Goal: Task Accomplishment & Management: Complete application form

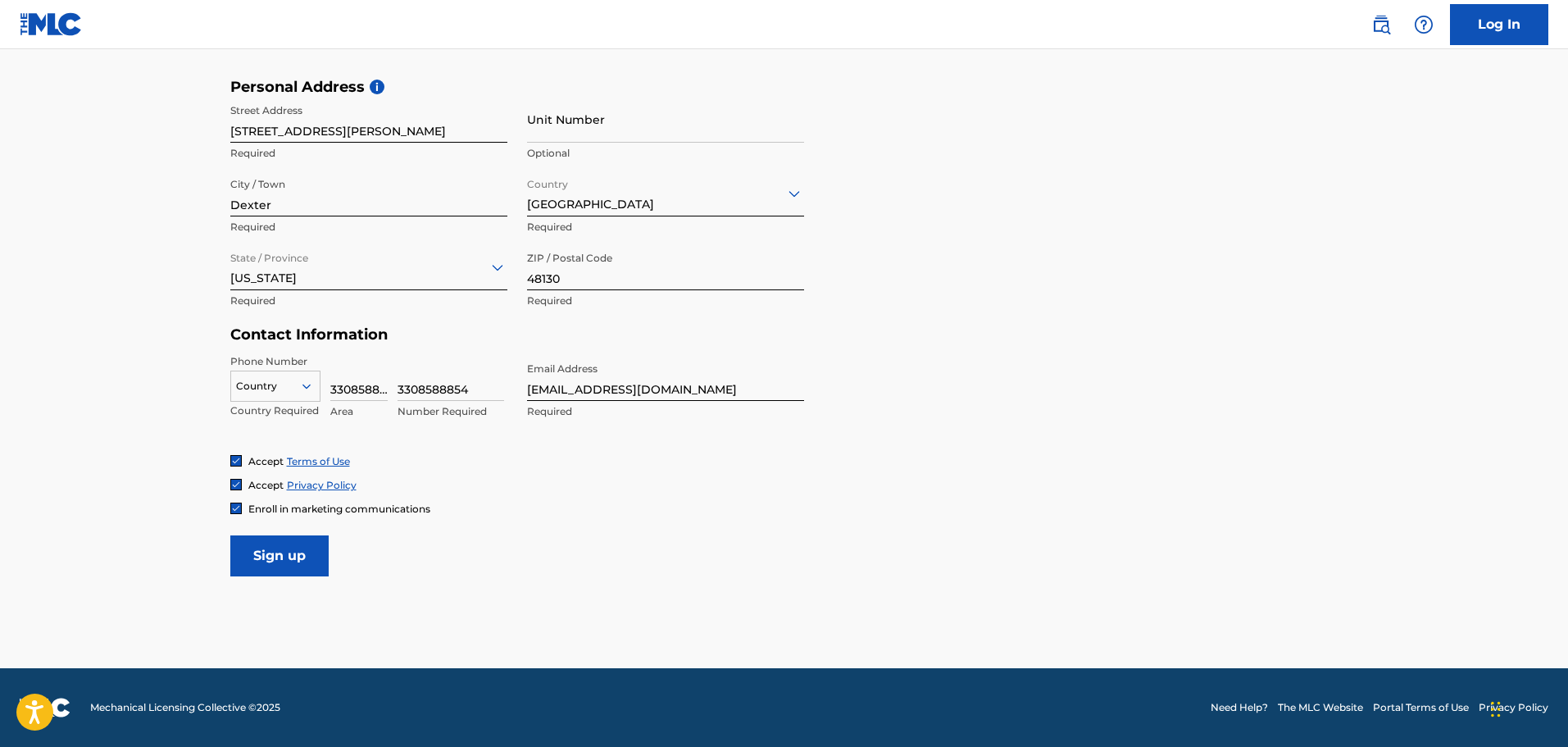
click at [280, 554] on input "Sign up" at bounding box center [280, 556] width 98 height 41
click at [307, 380] on icon at bounding box center [306, 386] width 15 height 15
click at [247, 413] on div "US, [GEOGRAPHIC_DATA] +1" at bounding box center [275, 427] width 88 height 64
click at [277, 551] on input "Sign up" at bounding box center [280, 556] width 98 height 41
drag, startPoint x: 377, startPoint y: 385, endPoint x: 338, endPoint y: 386, distance: 39.0
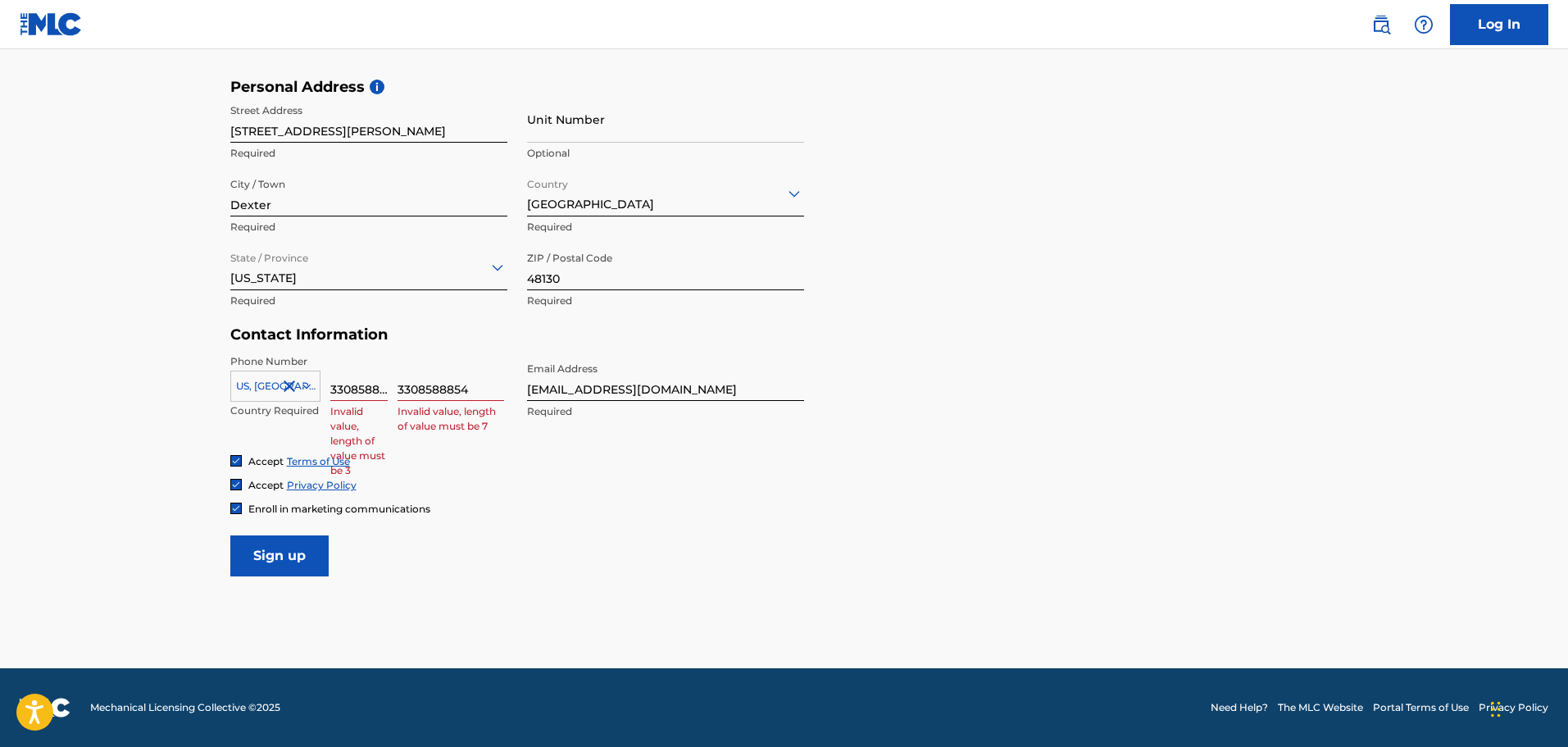
click at [338, 386] on input "3308588854" at bounding box center [359, 378] width 57 height 46
type input "330"
click at [418, 385] on input "3308588854" at bounding box center [451, 378] width 107 height 46
type input "8588854"
click at [284, 554] on input "Sign up" at bounding box center [280, 556] width 98 height 41
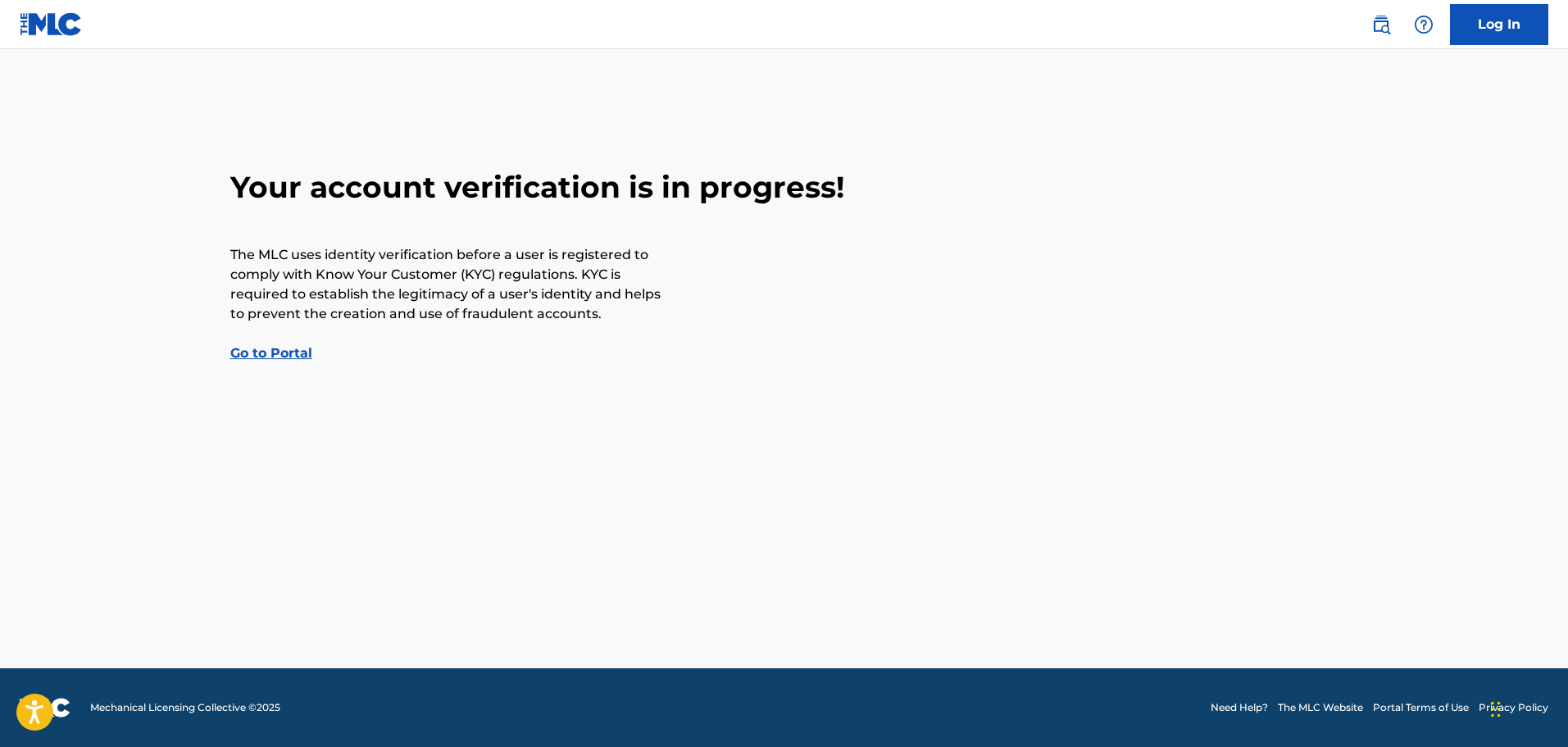
click at [284, 347] on link "Go to Portal" at bounding box center [272, 353] width 82 height 15
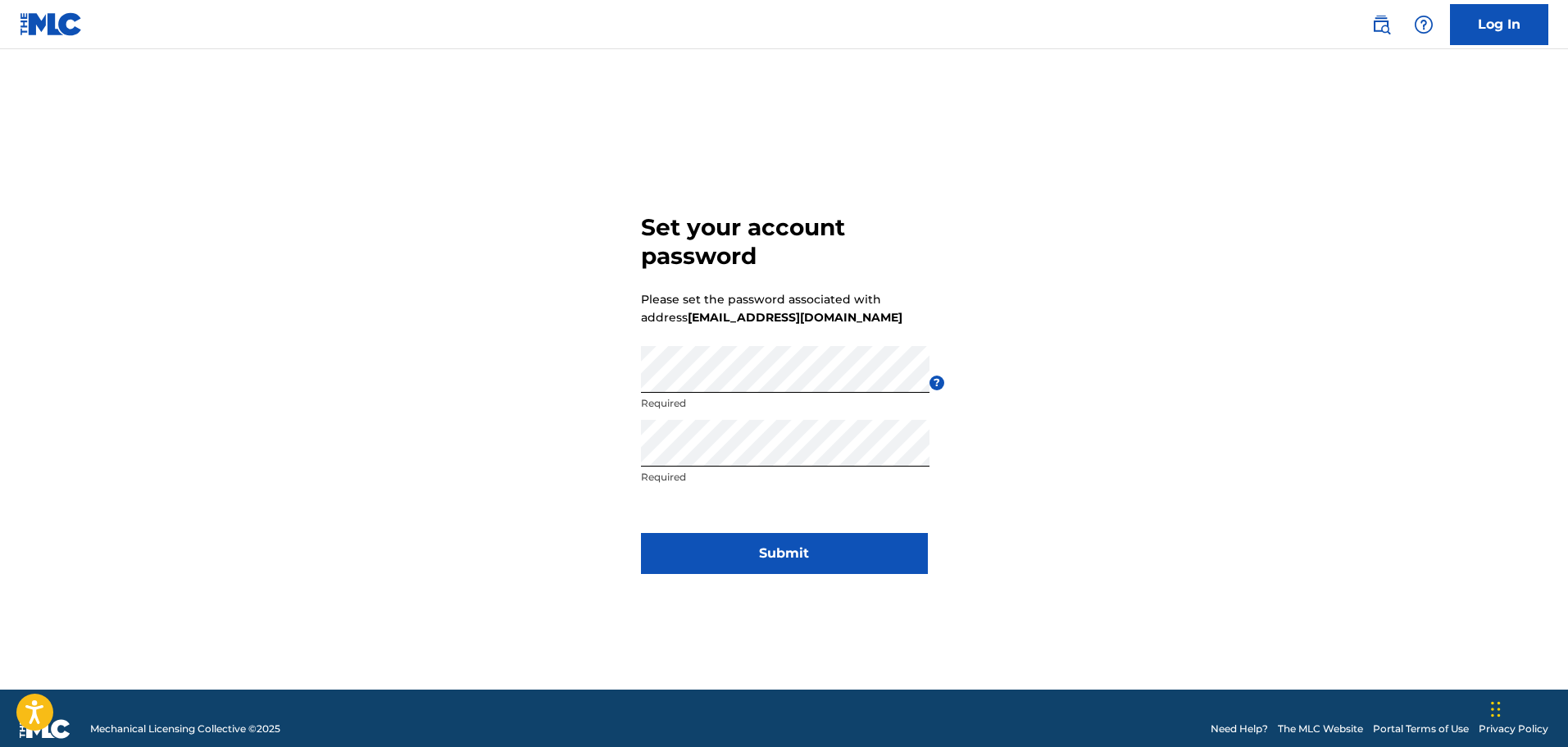
click at [771, 547] on button "Submit" at bounding box center [784, 553] width 287 height 41
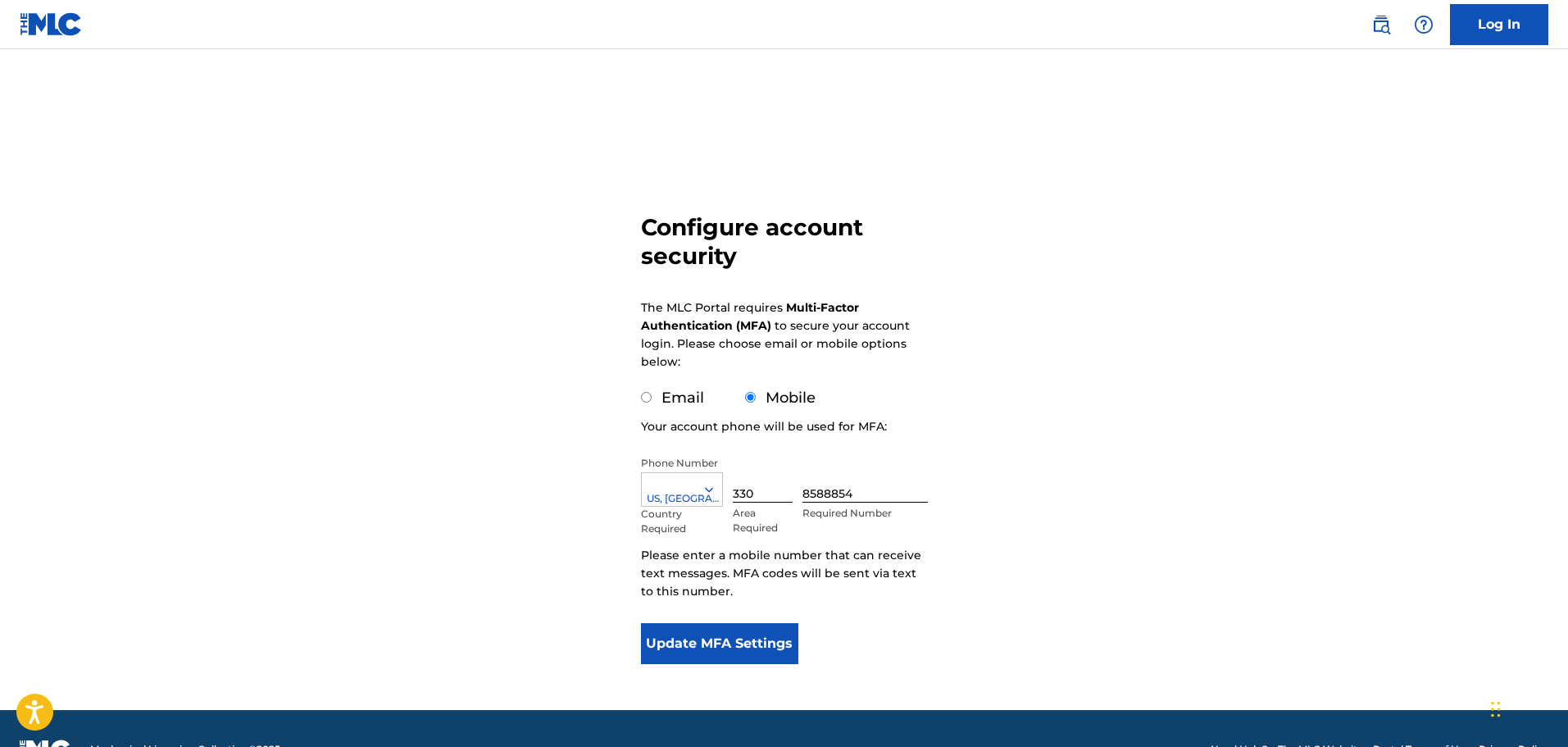
click at [732, 646] on button "Update MFA Settings" at bounding box center [720, 644] width 158 height 41
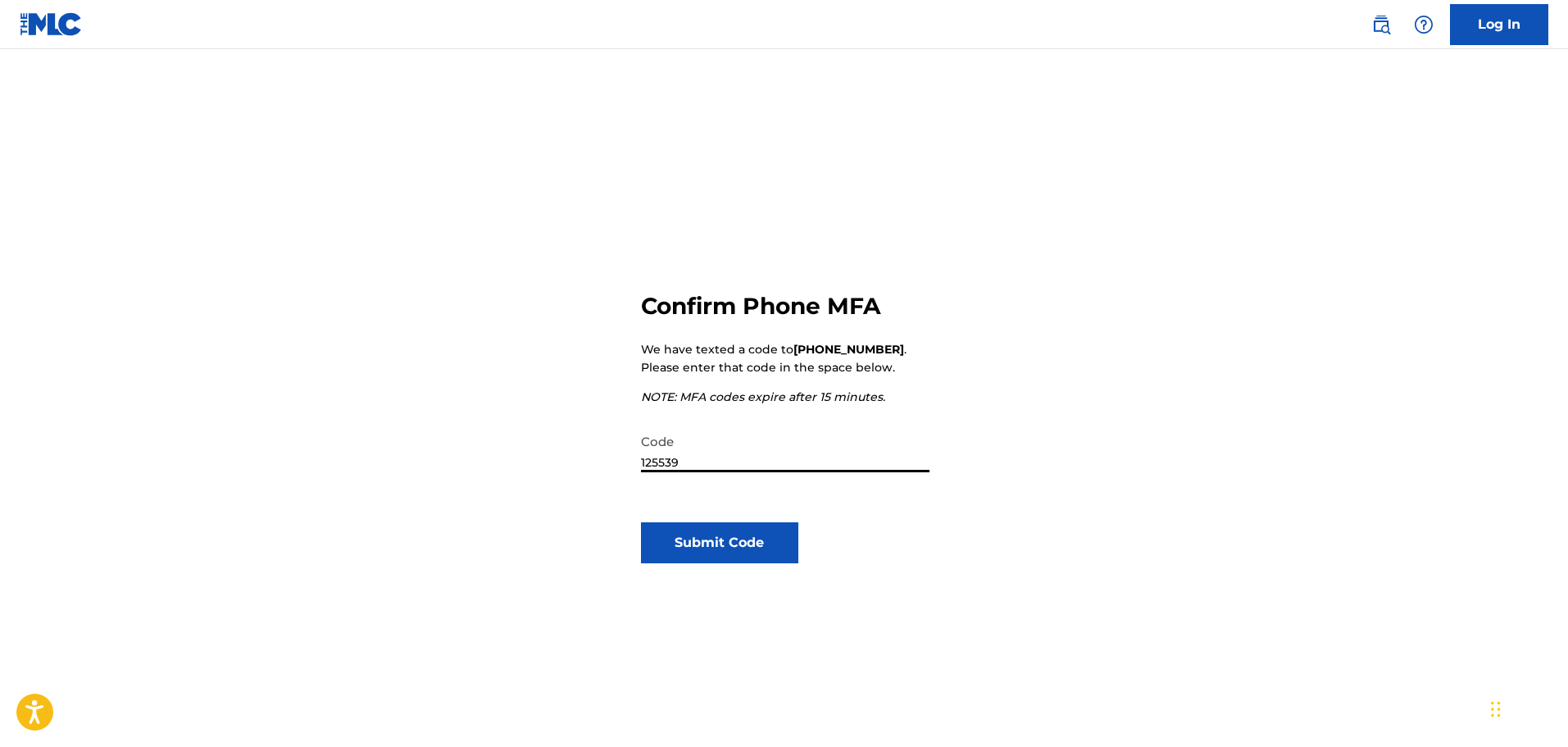
type input "125539"
click at [714, 541] on button "Submit Code" at bounding box center [720, 542] width 158 height 41
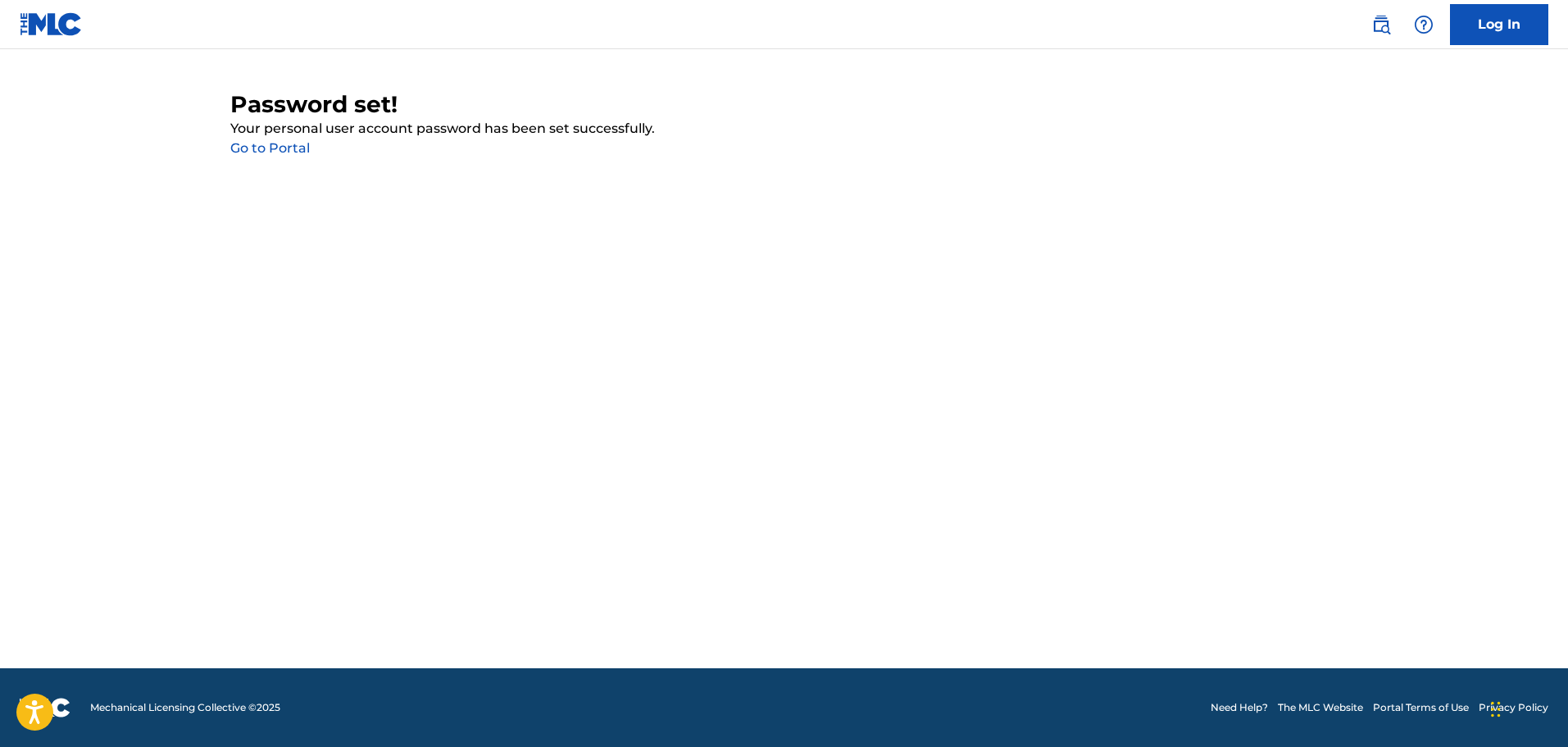
click at [285, 143] on link "Go to Portal" at bounding box center [270, 147] width 79 height 15
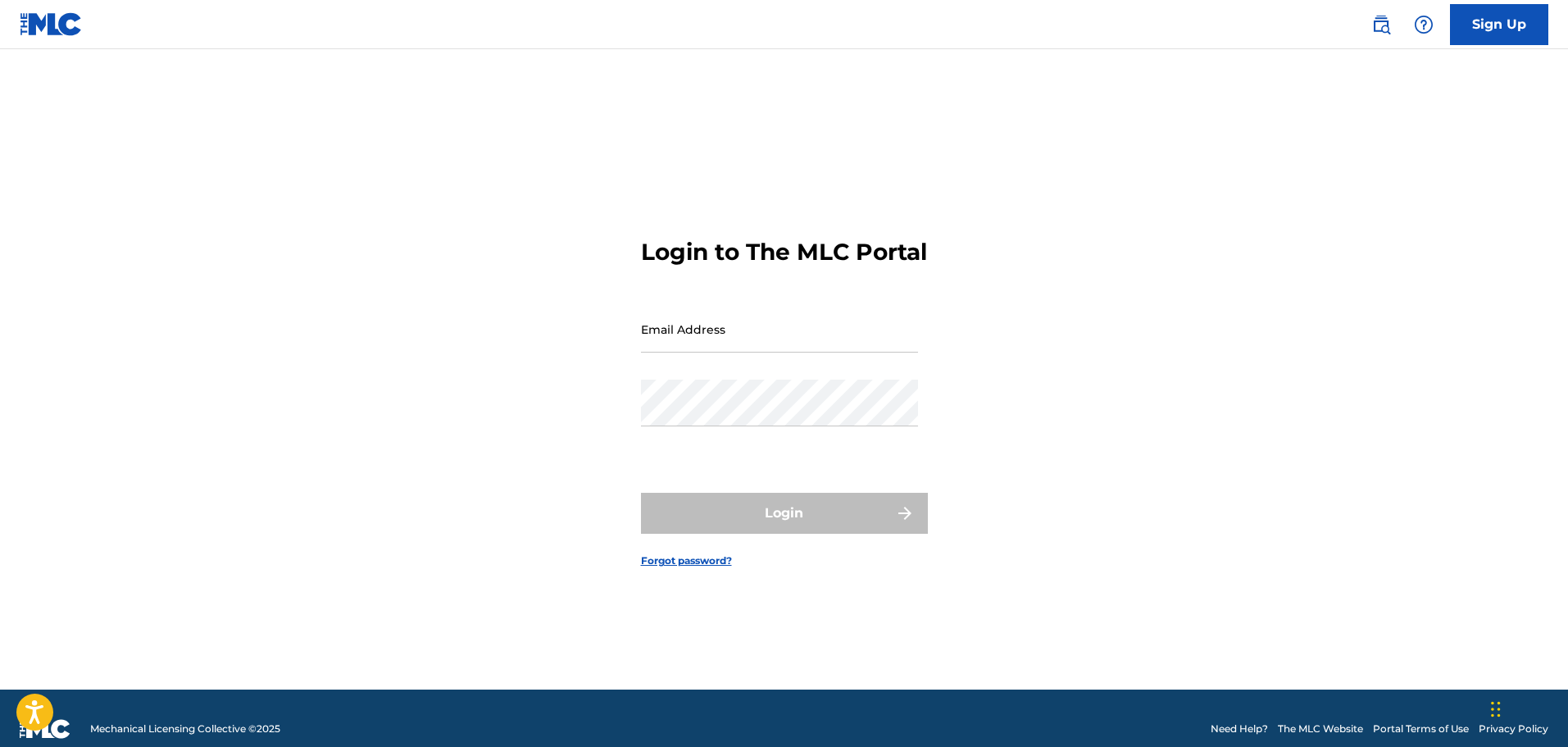
type input "[EMAIL_ADDRESS][DOMAIN_NAME]"
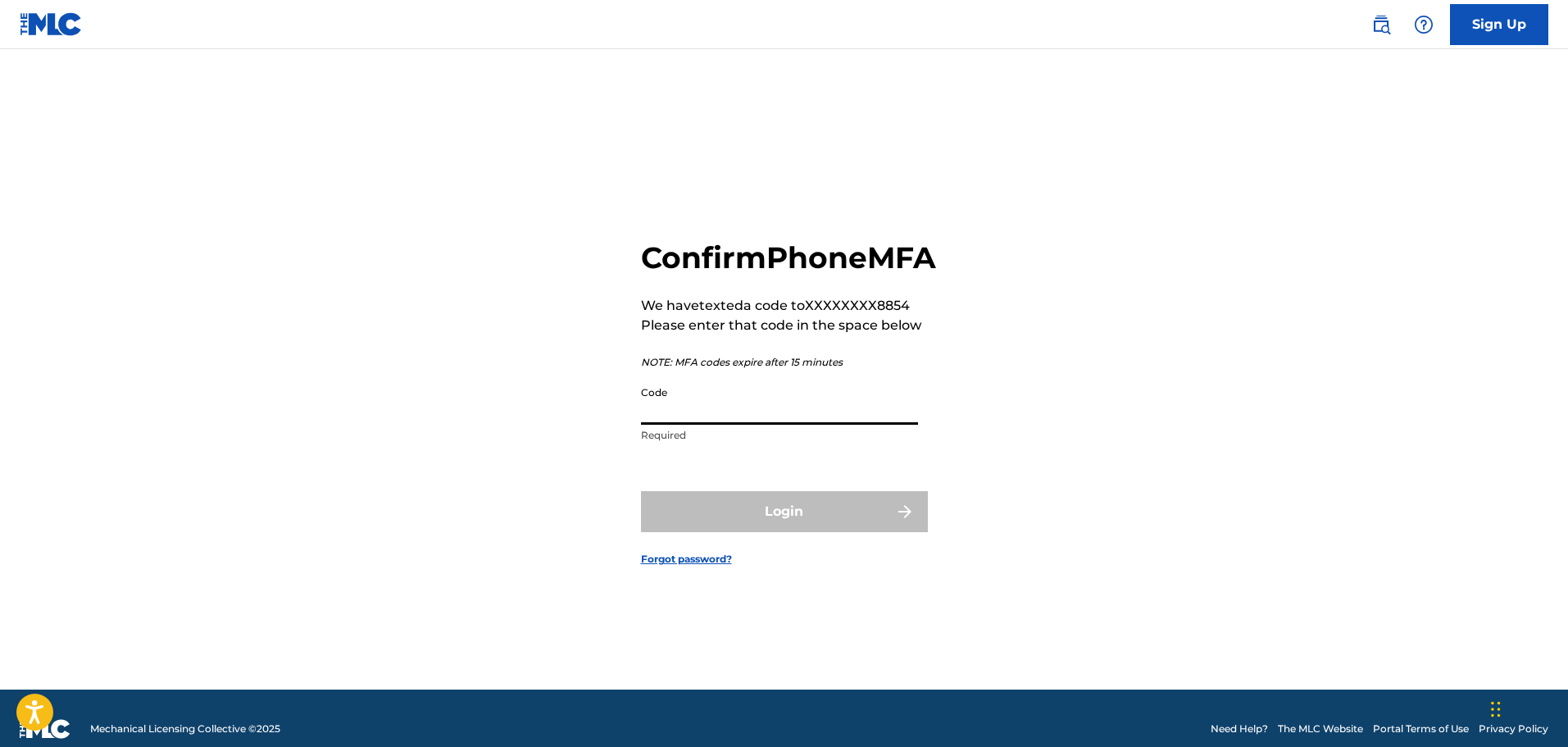
click at [754, 425] on input "Code" at bounding box center [779, 401] width 277 height 46
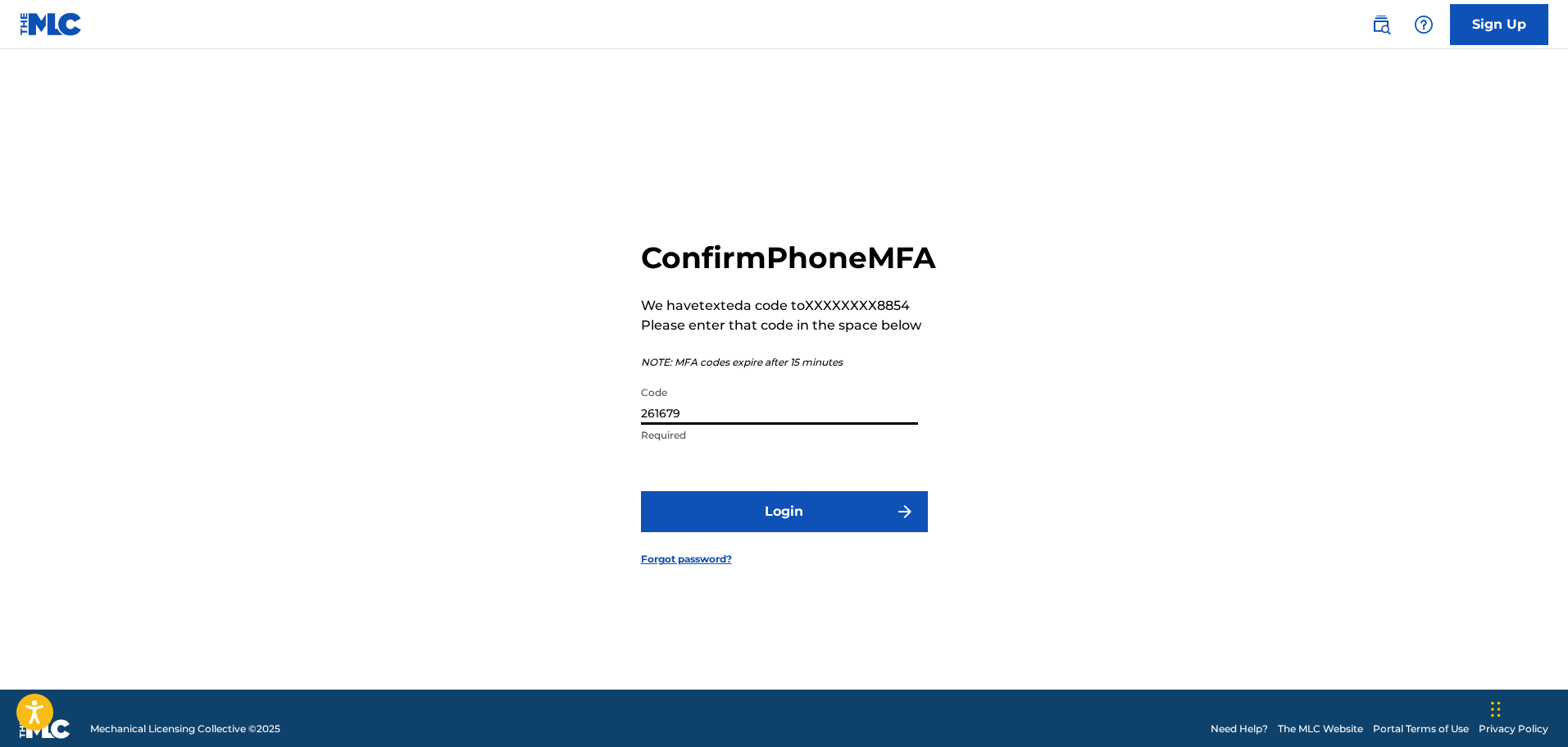
type input "261679"
click at [828, 532] on button "Login" at bounding box center [784, 511] width 287 height 41
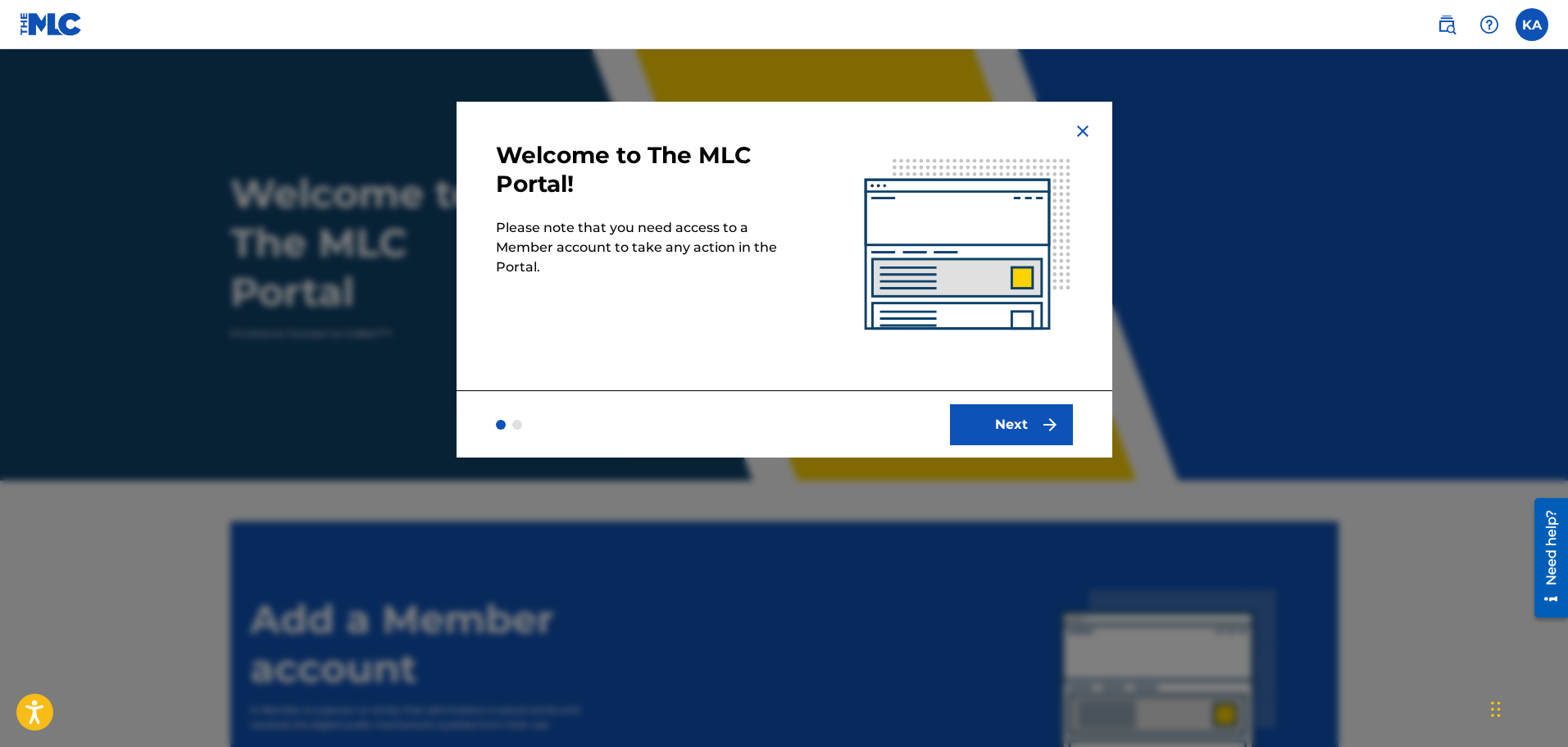
click at [1016, 415] on button "Next" at bounding box center [1011, 425] width 123 height 41
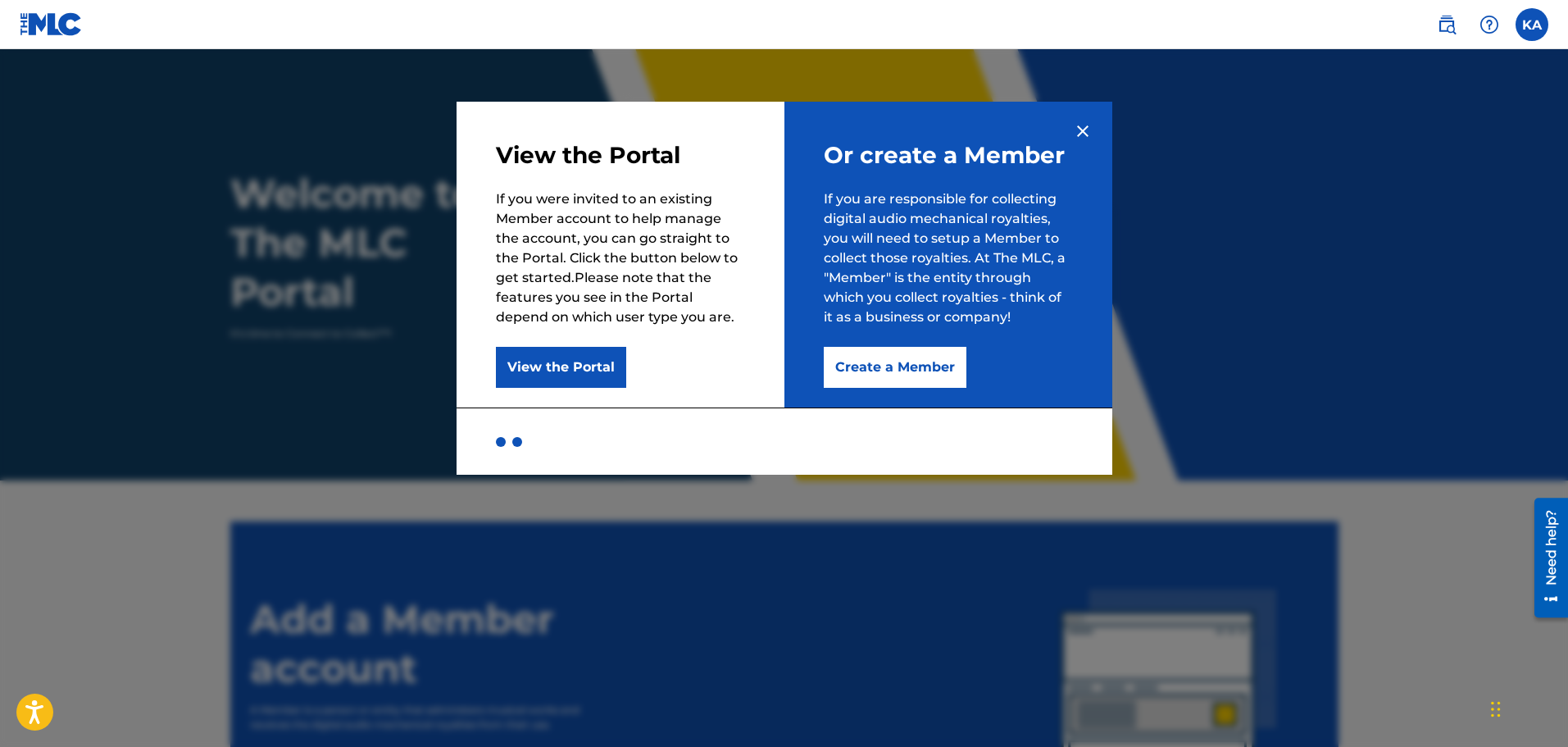
click at [885, 364] on button "Create a Member" at bounding box center [895, 367] width 142 height 41
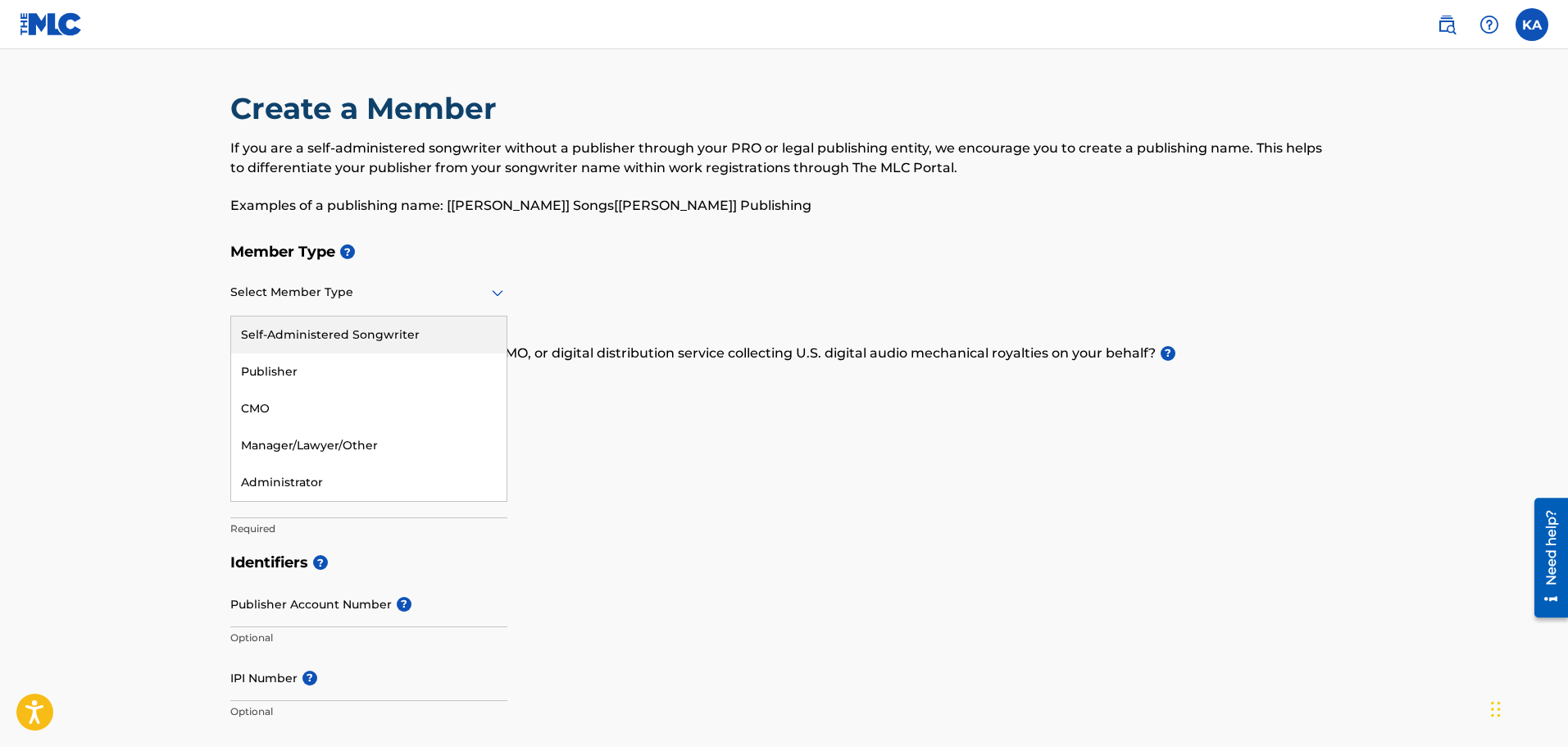
click at [378, 298] on div at bounding box center [369, 292] width 277 height 20
click at [338, 334] on div "Self-Administered Songwriter" at bounding box center [369, 334] width 275 height 37
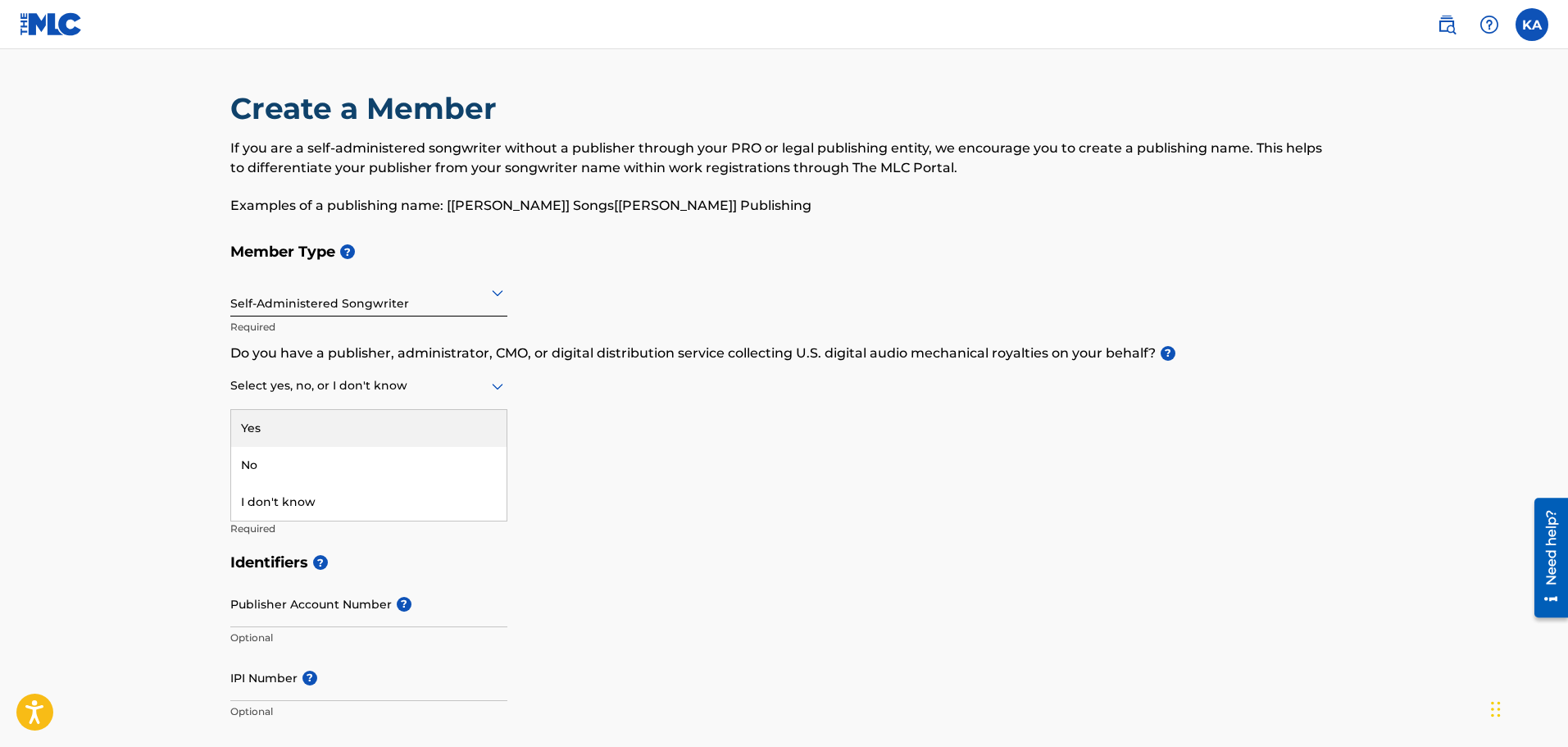
click at [463, 386] on div at bounding box center [369, 386] width 277 height 20
click at [301, 499] on div "I don't know" at bounding box center [369, 501] width 275 height 37
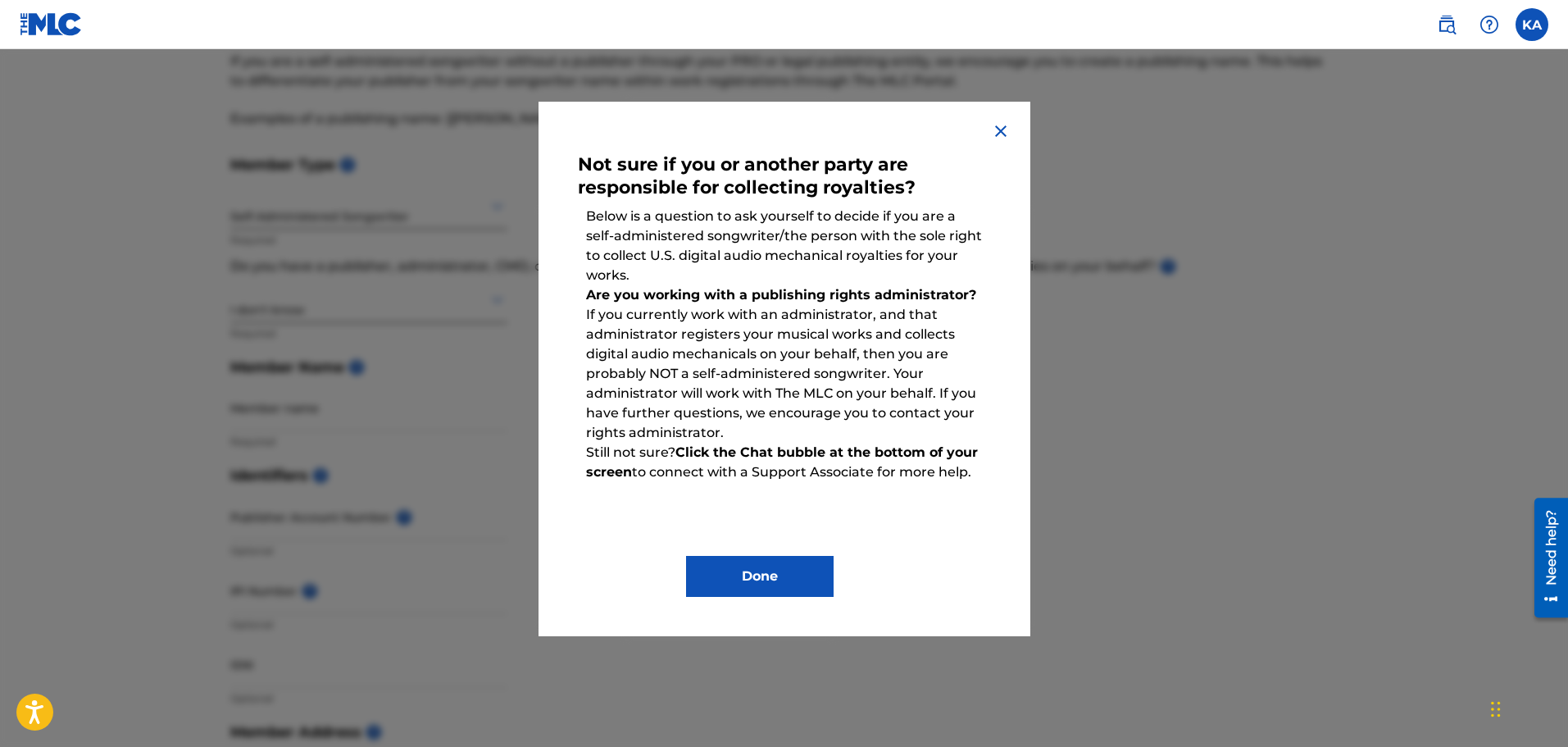
scroll to position [82, 0]
click at [996, 133] on img at bounding box center [1001, 131] width 20 height 20
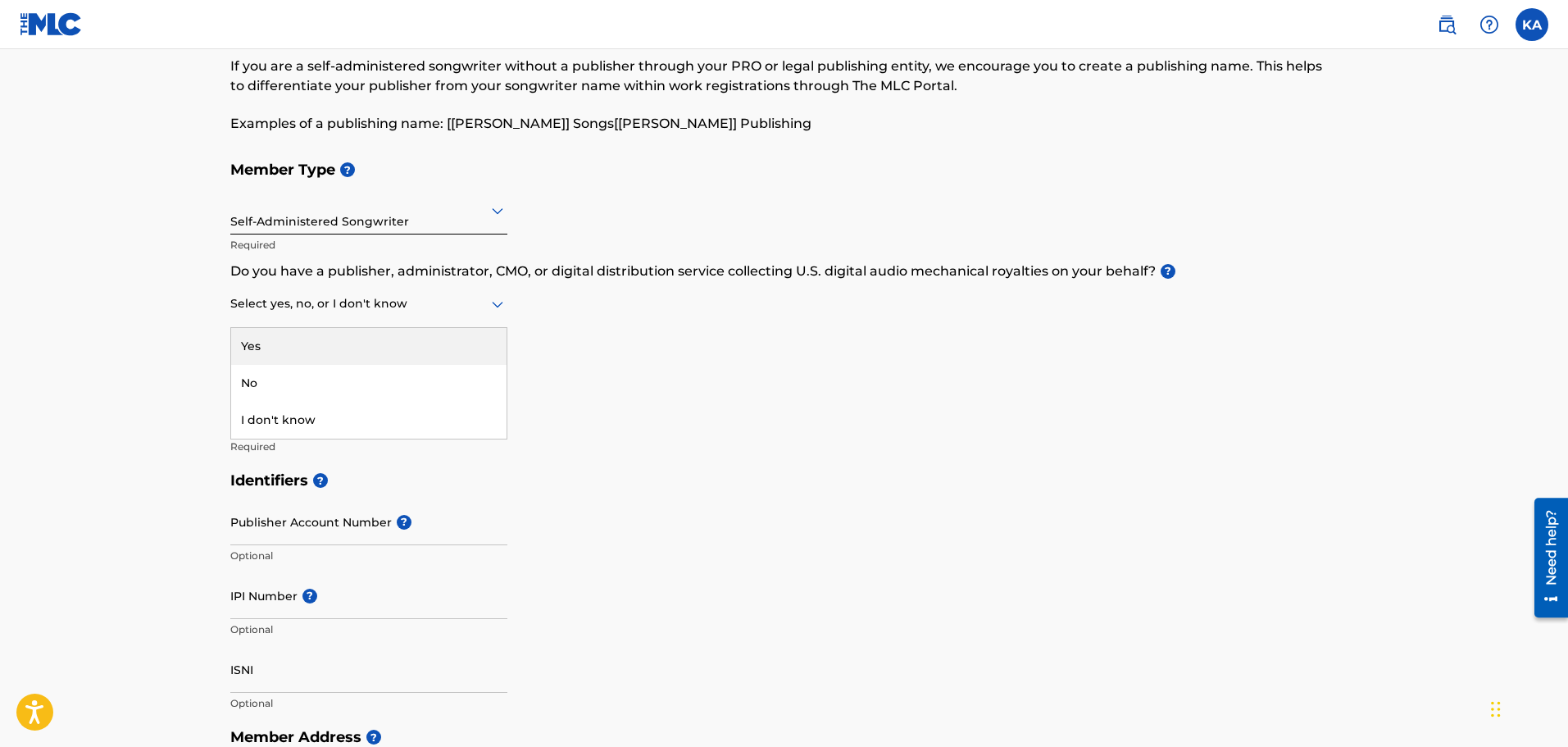
click at [353, 311] on div at bounding box center [369, 304] width 277 height 20
click at [289, 383] on div "No" at bounding box center [369, 383] width 275 height 37
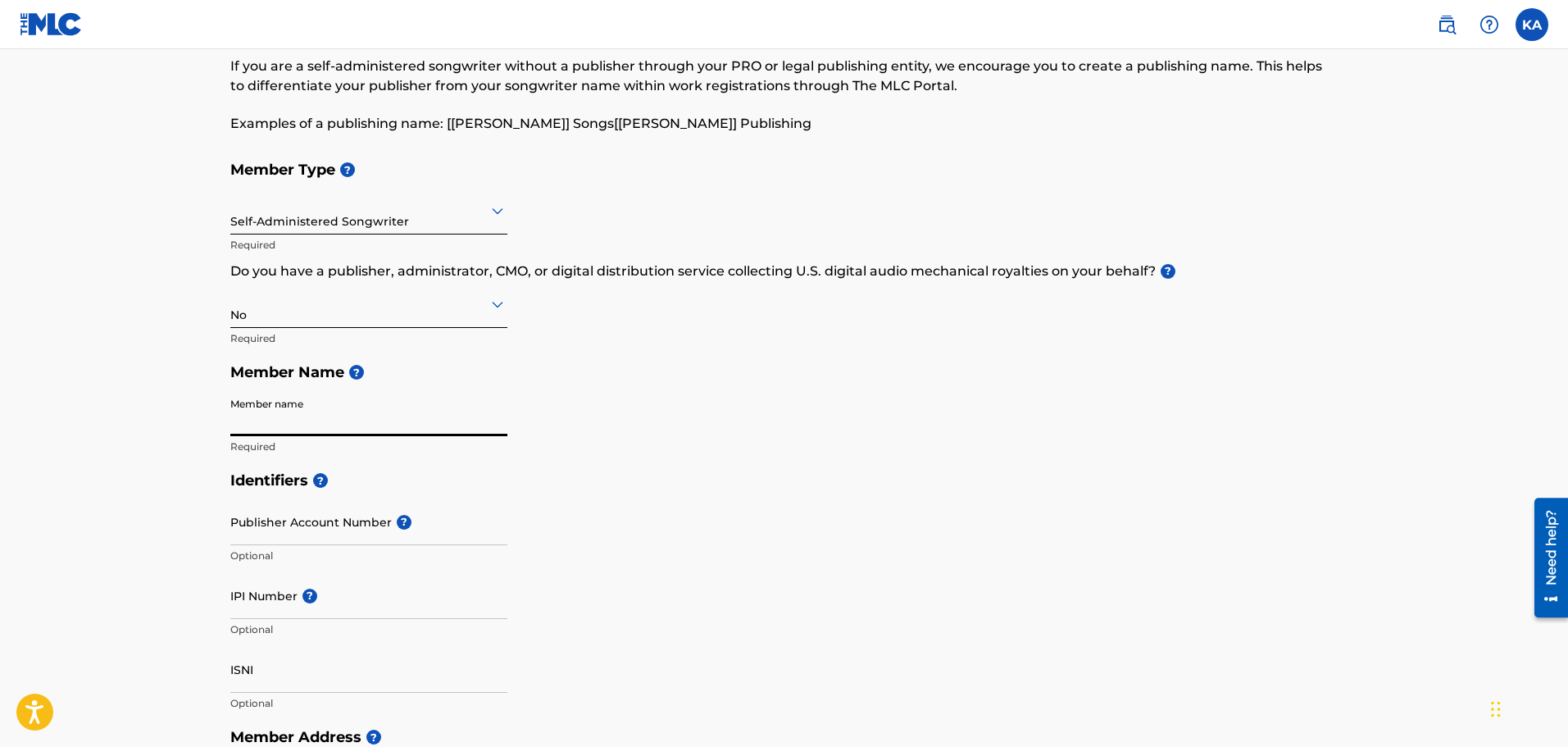
click at [333, 423] on input "Member name" at bounding box center [369, 412] width 277 height 46
type input "[PERSON_NAME]"
type input "[STREET_ADDRESS][PERSON_NAME]"
type input "Dexter"
type input "[US_STATE]"
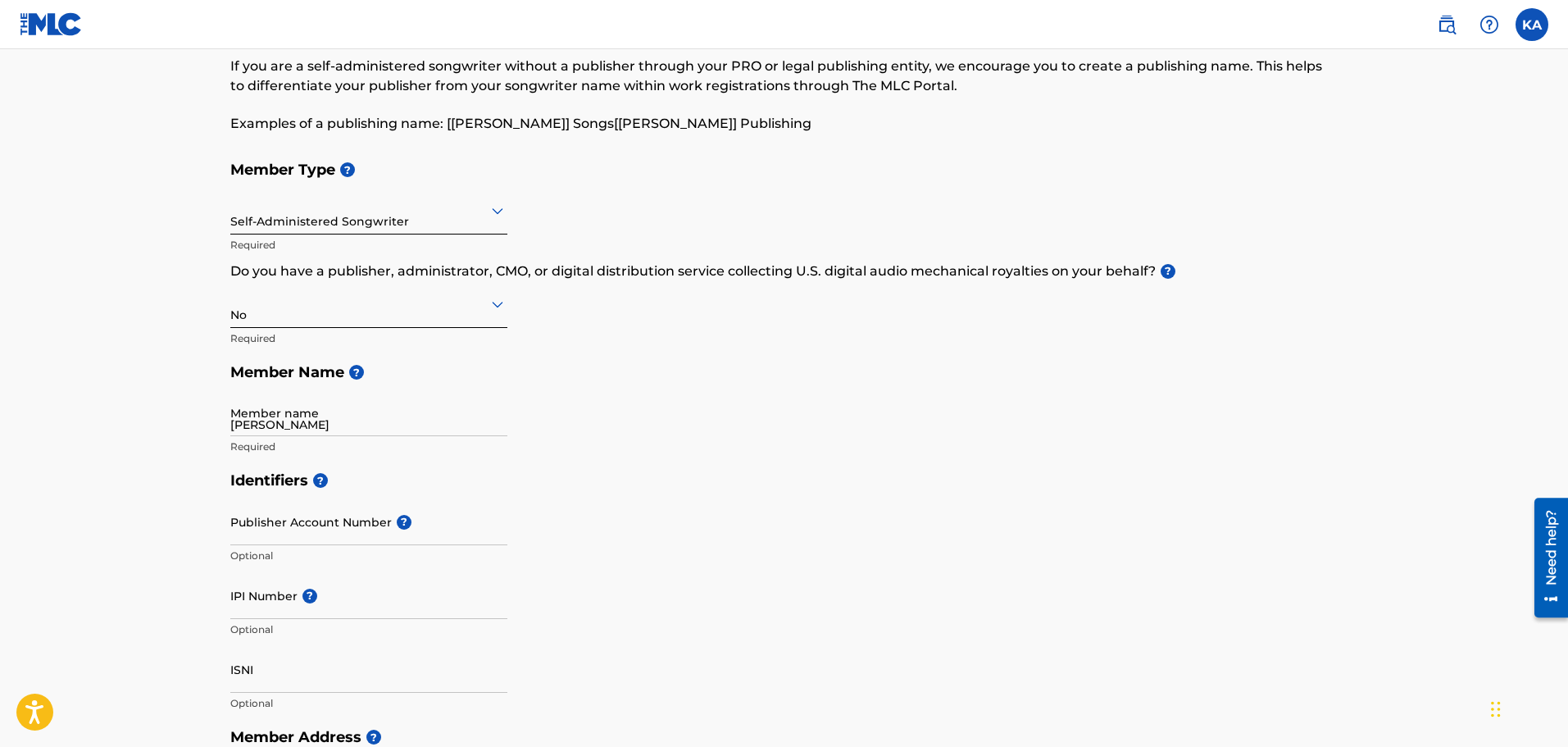
type input "48130"
type input "3308588854"
type input "[EMAIL_ADDRESS][DOMAIN_NAME]"
click at [321, 420] on input "[PERSON_NAME]" at bounding box center [369, 412] width 277 height 46
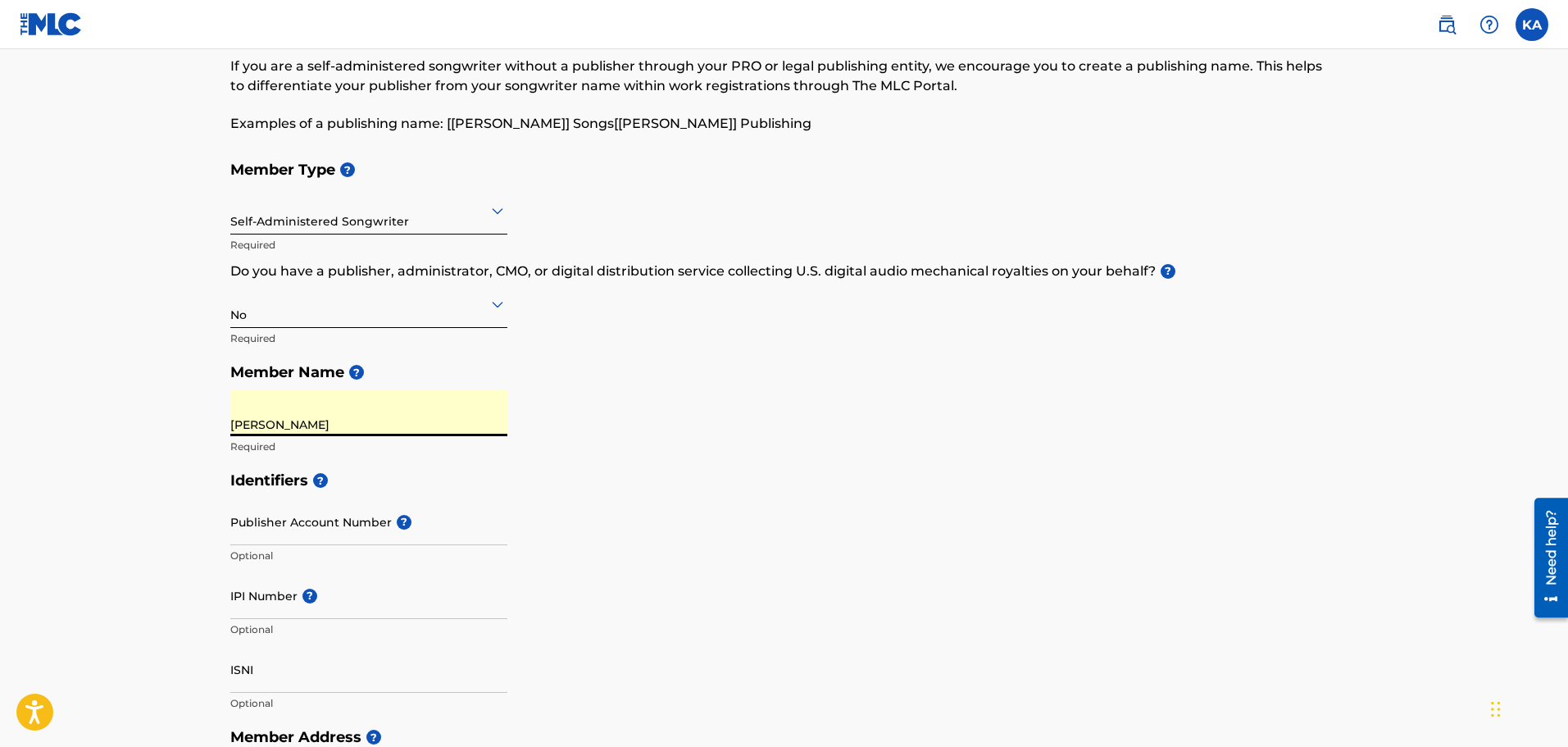
drag, startPoint x: 317, startPoint y: 424, endPoint x: 329, endPoint y: 421, distance: 12.4
click at [319, 423] on input "[PERSON_NAME]" at bounding box center [369, 412] width 277 height 46
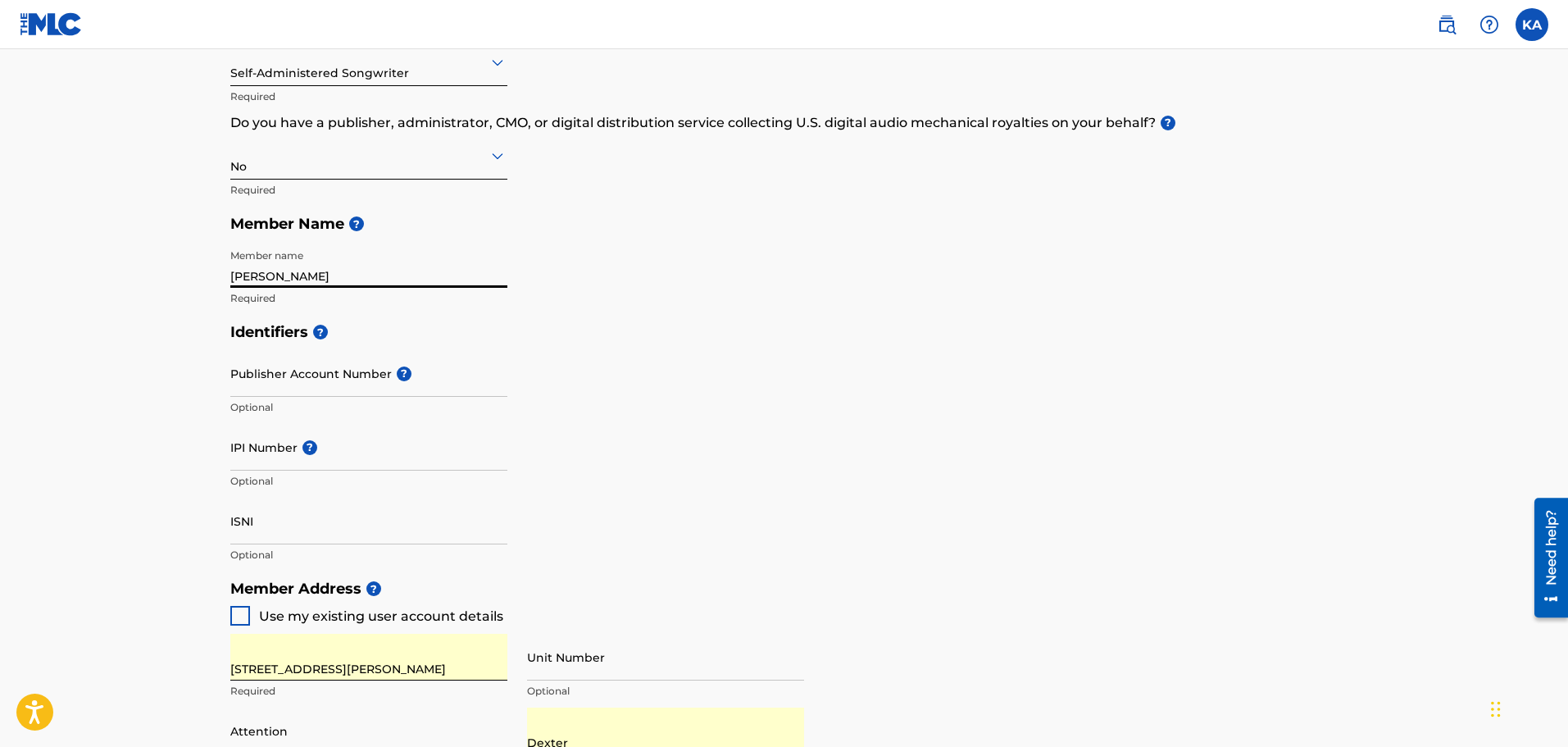
scroll to position [246, 0]
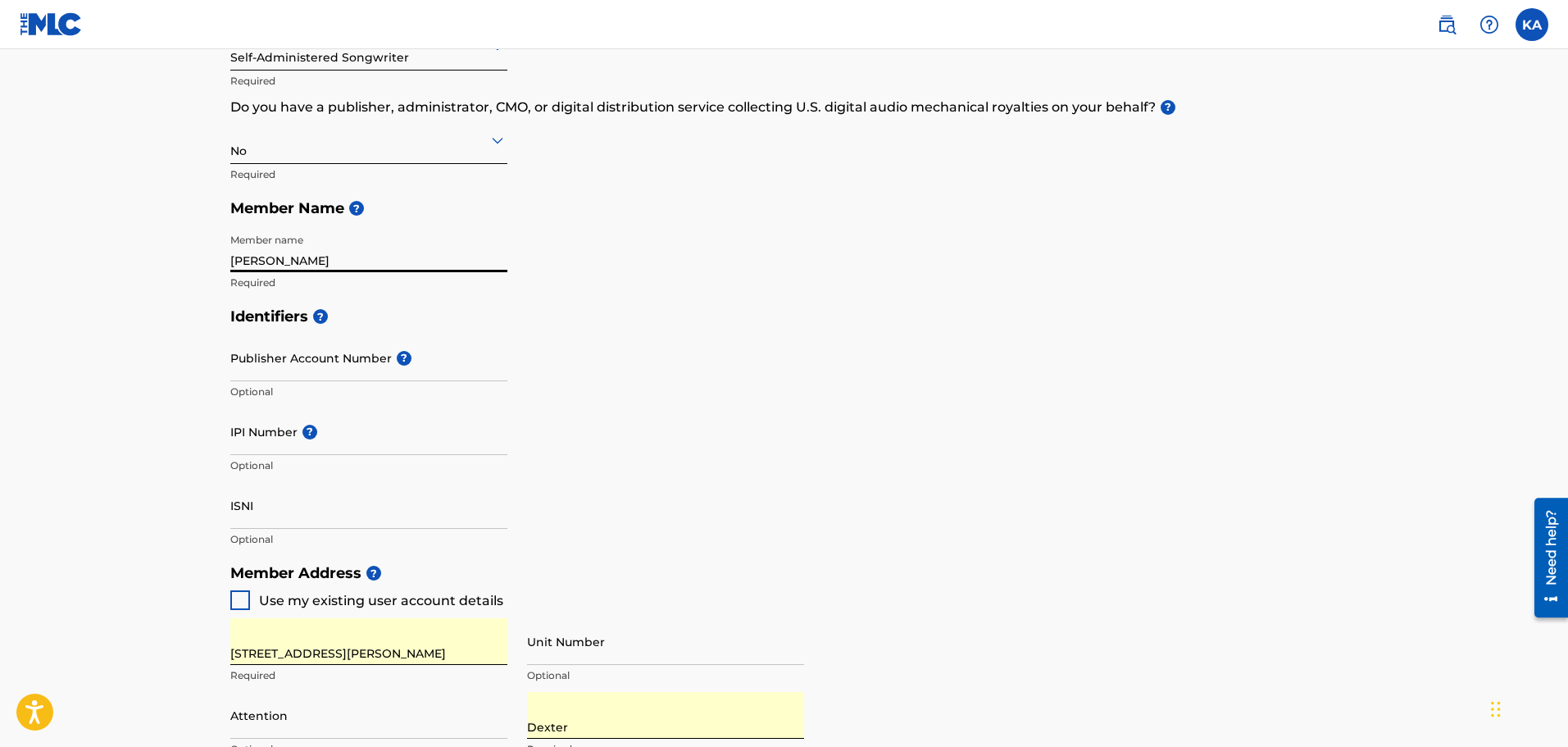
type input "[PERSON_NAME]"
click at [333, 360] on input "Publisher Account Number ?" at bounding box center [369, 358] width 277 height 46
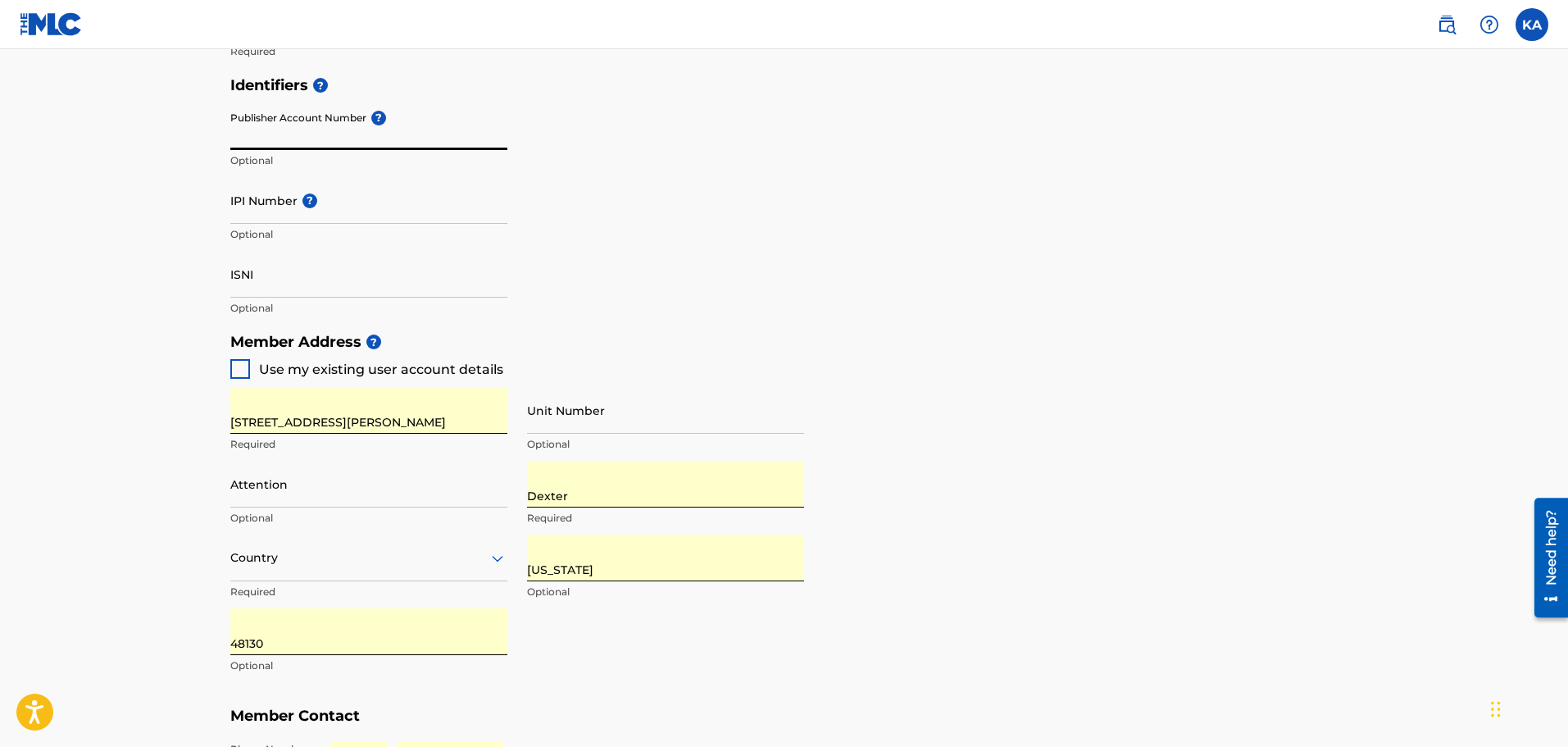
scroll to position [491, 0]
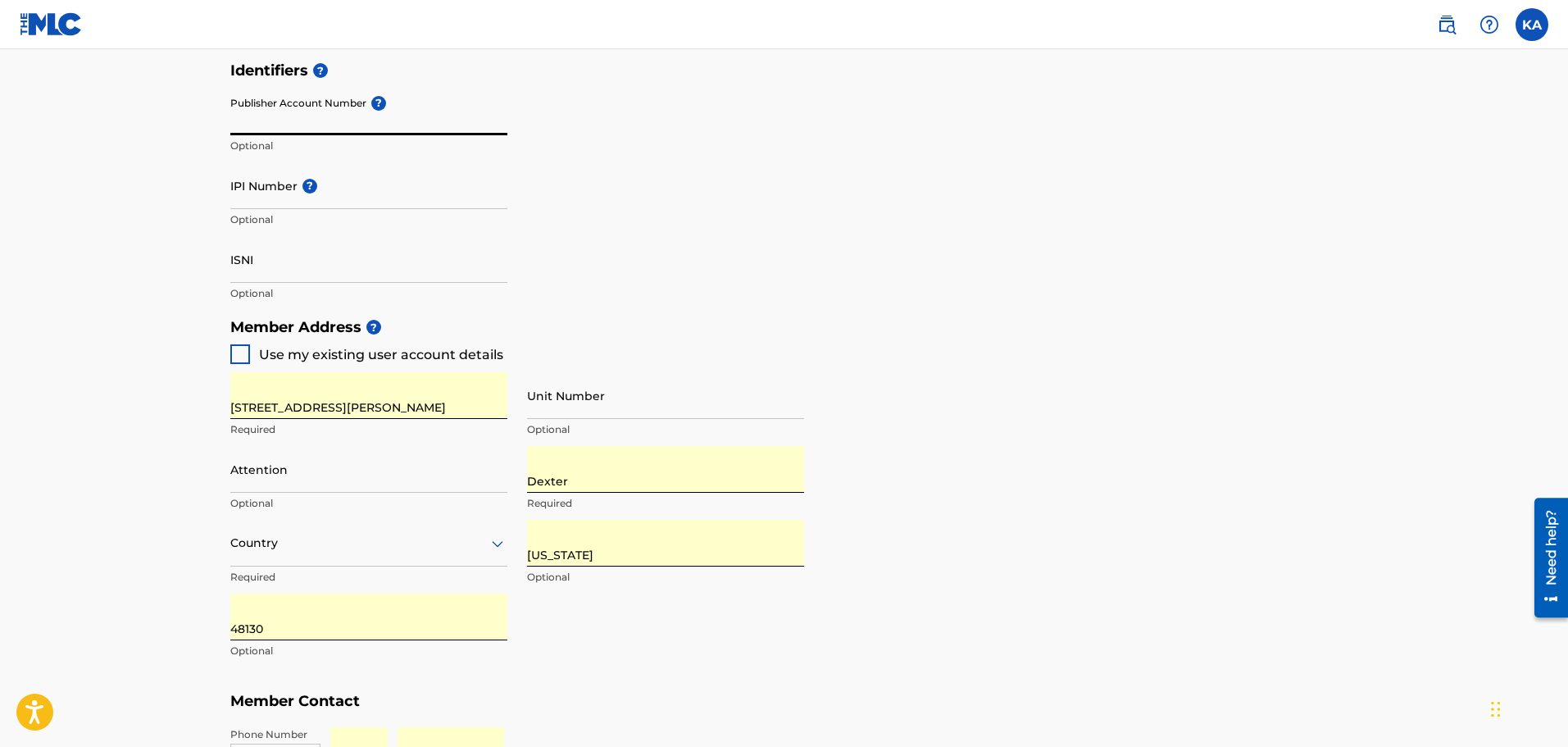
click at [282, 471] on input "Attention" at bounding box center [369, 469] width 277 height 46
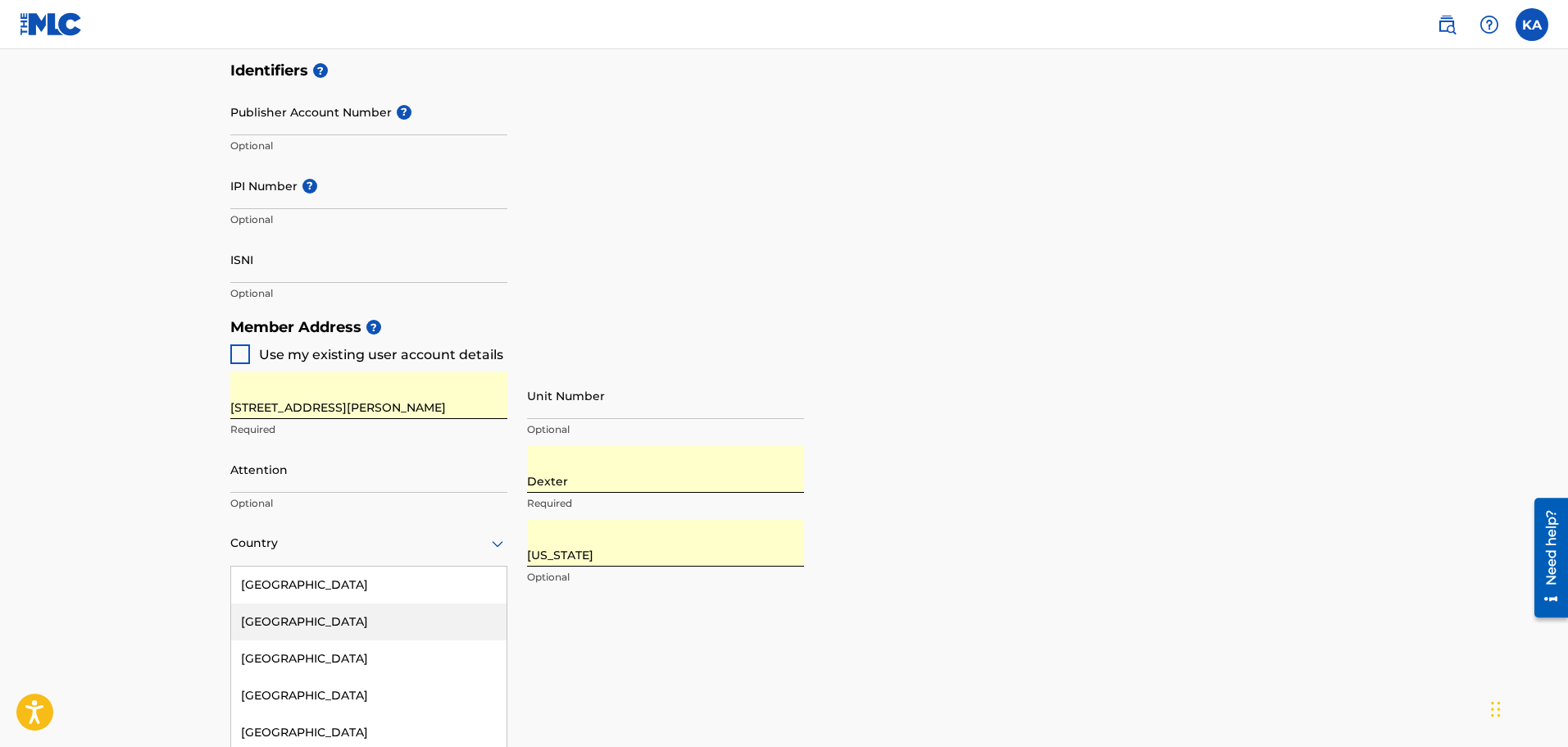
scroll to position [558, 0]
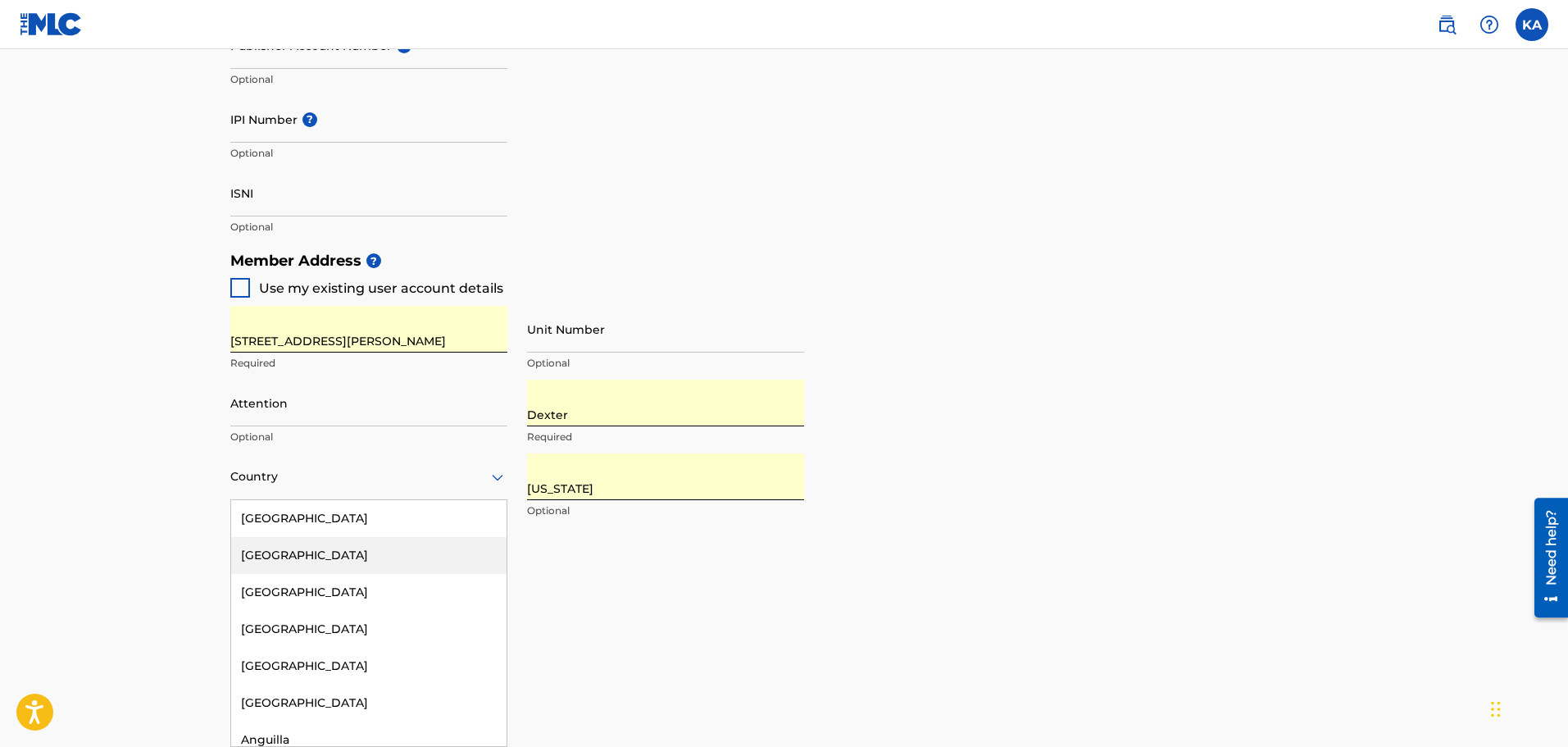
click at [280, 500] on div "223 results available. Use Up and Down to choose options, press Enter to select…" at bounding box center [369, 476] width 277 height 46
click at [293, 516] on div "[GEOGRAPHIC_DATA]" at bounding box center [369, 518] width 275 height 37
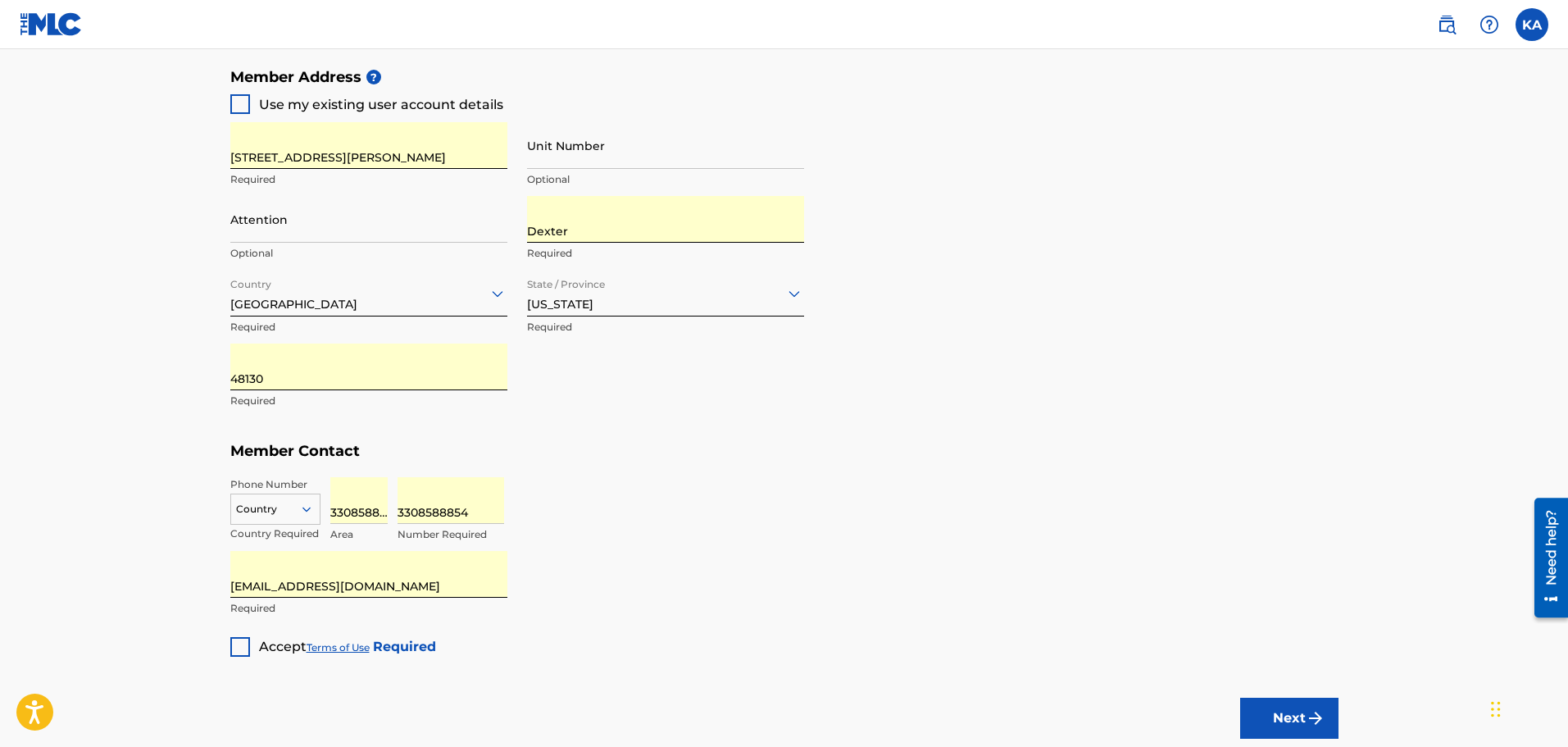
scroll to position [804, 0]
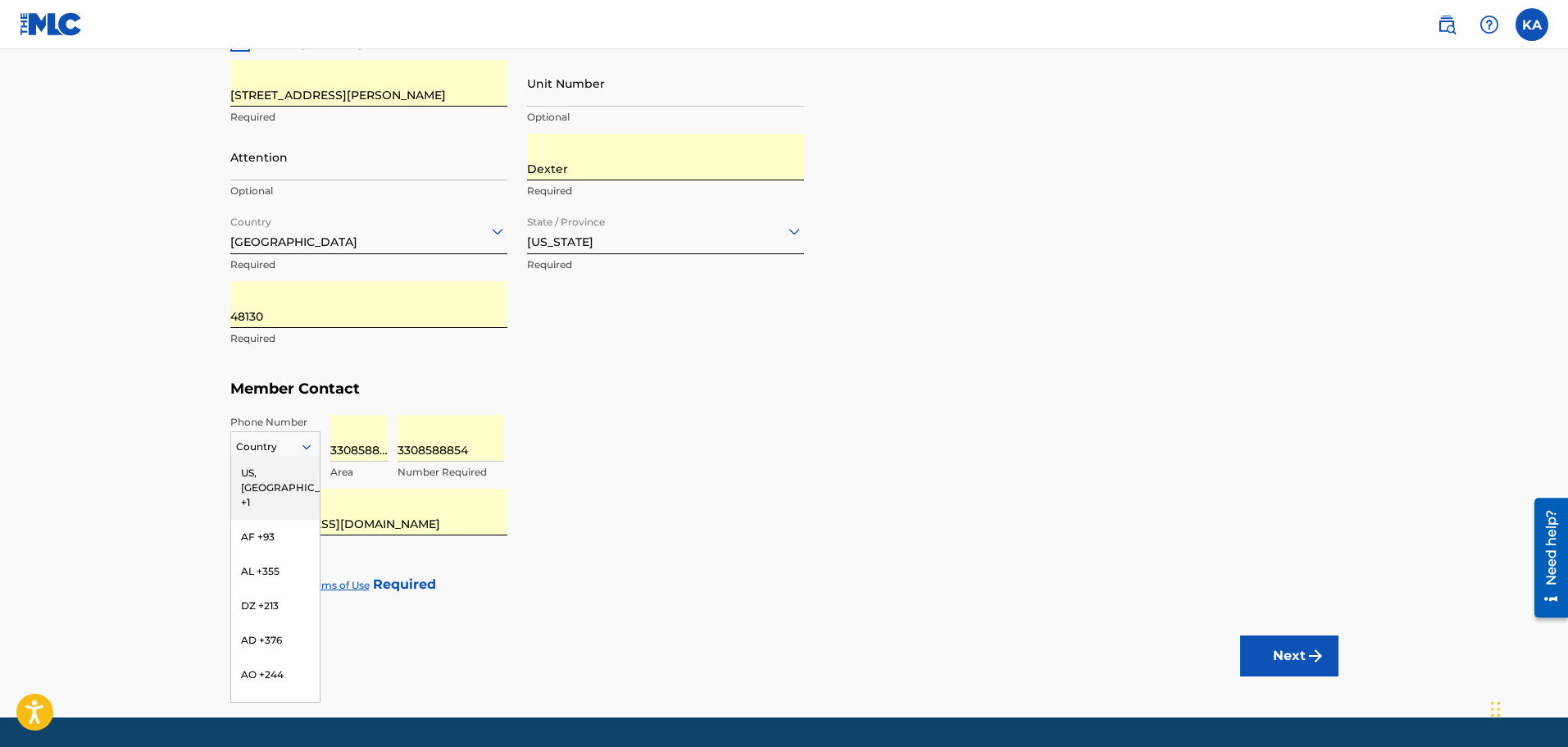
click at [299, 449] on icon at bounding box center [306, 446] width 15 height 15
click at [264, 479] on div "US, [GEOGRAPHIC_DATA] +1" at bounding box center [275, 488] width 88 height 64
click at [352, 452] on input "3308588854" at bounding box center [359, 438] width 57 height 46
type input "330"
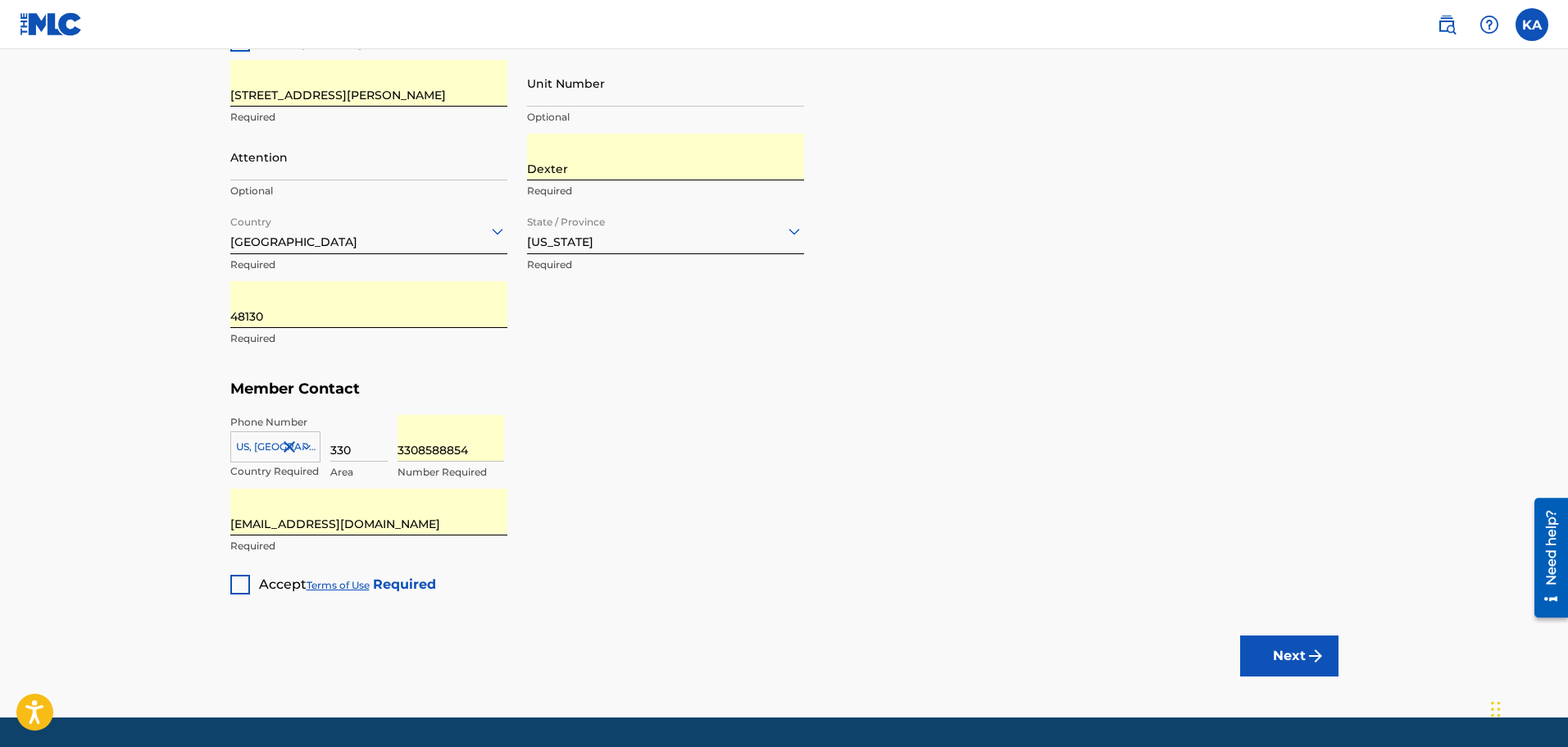
click at [418, 450] on input "3308588854" at bounding box center [451, 438] width 107 height 46
type input "8588854"
click at [239, 583] on div at bounding box center [240, 584] width 20 height 20
click at [1293, 655] on button "Next" at bounding box center [1289, 655] width 98 height 41
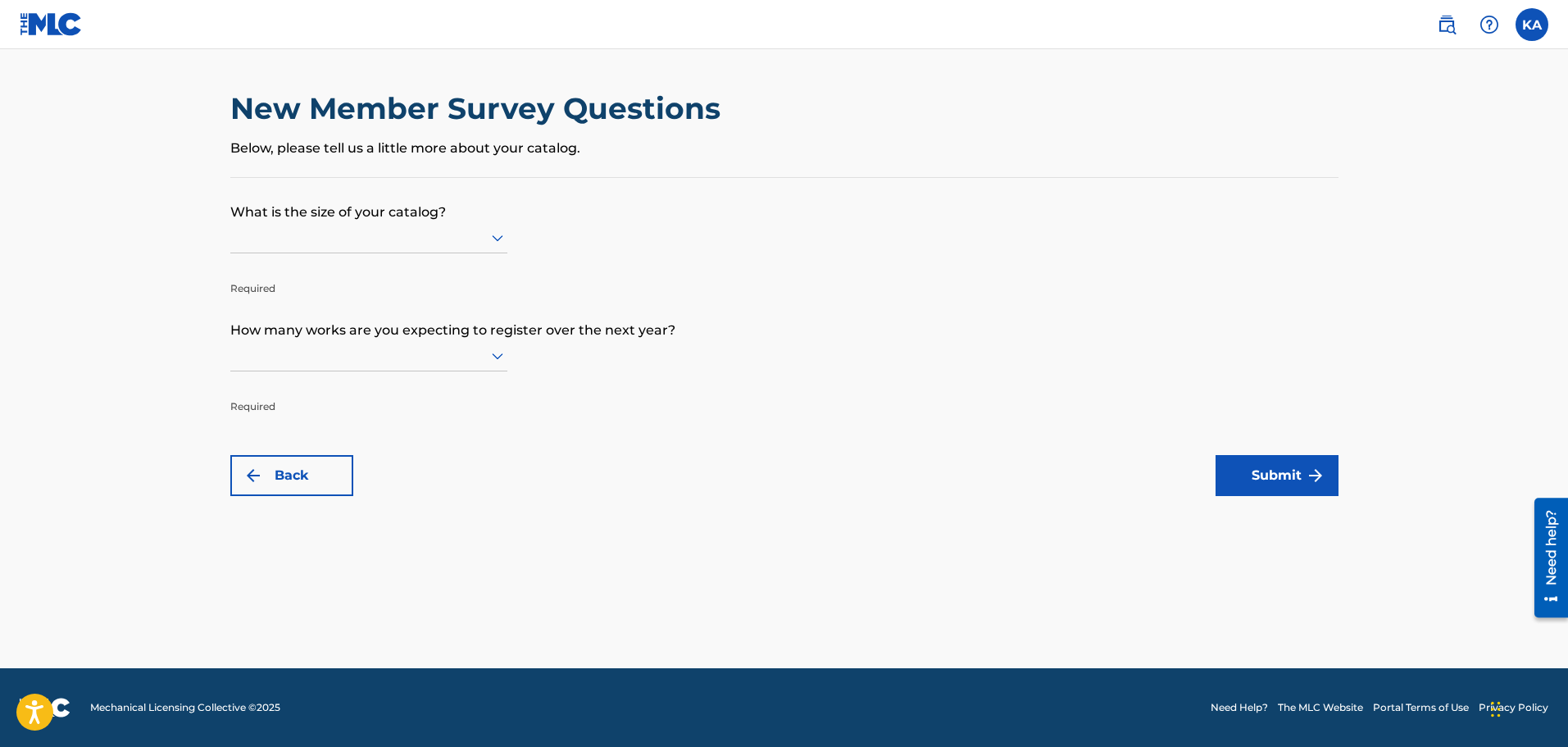
click at [455, 232] on div at bounding box center [369, 237] width 277 height 20
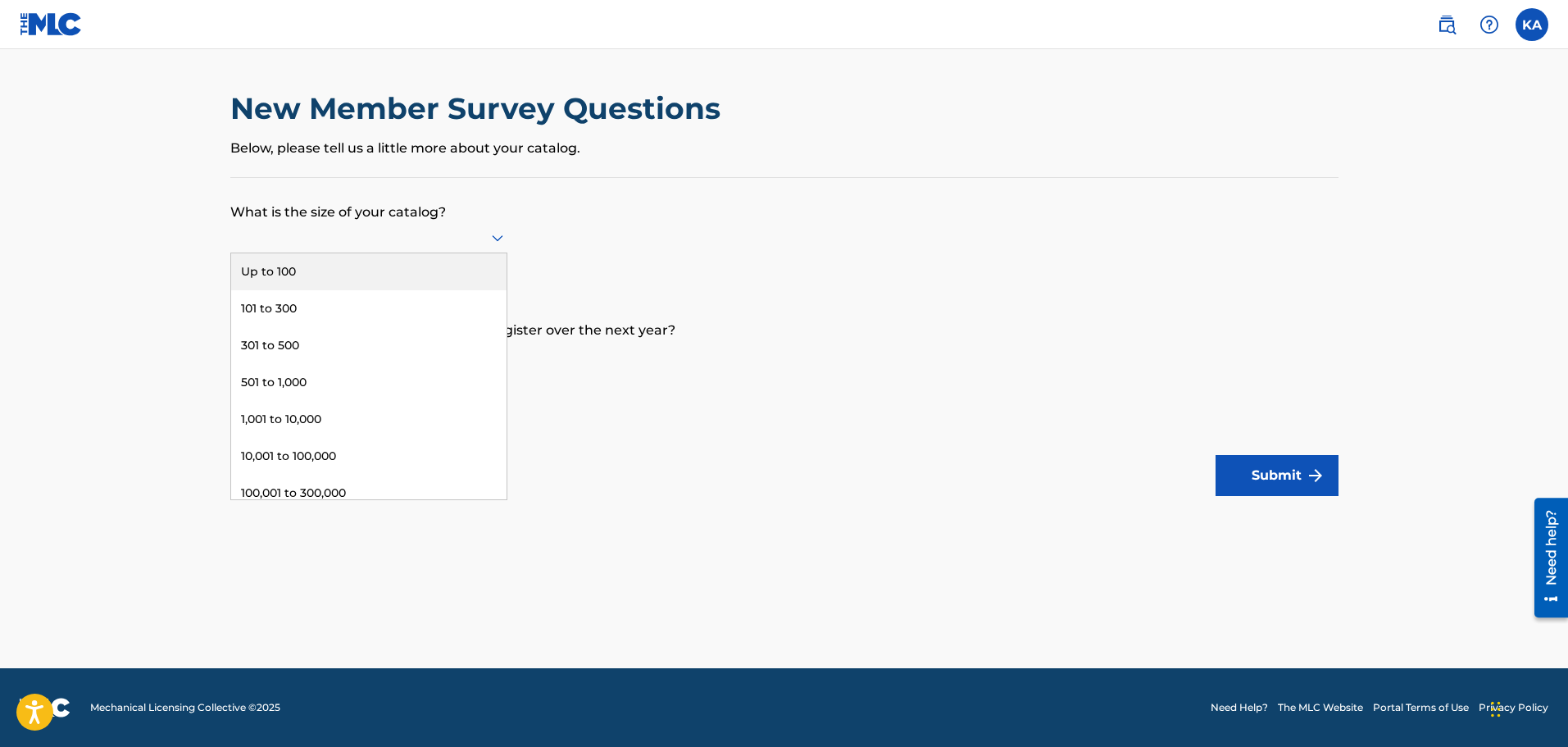
click at [285, 272] on div "Up to 100" at bounding box center [369, 271] width 275 height 37
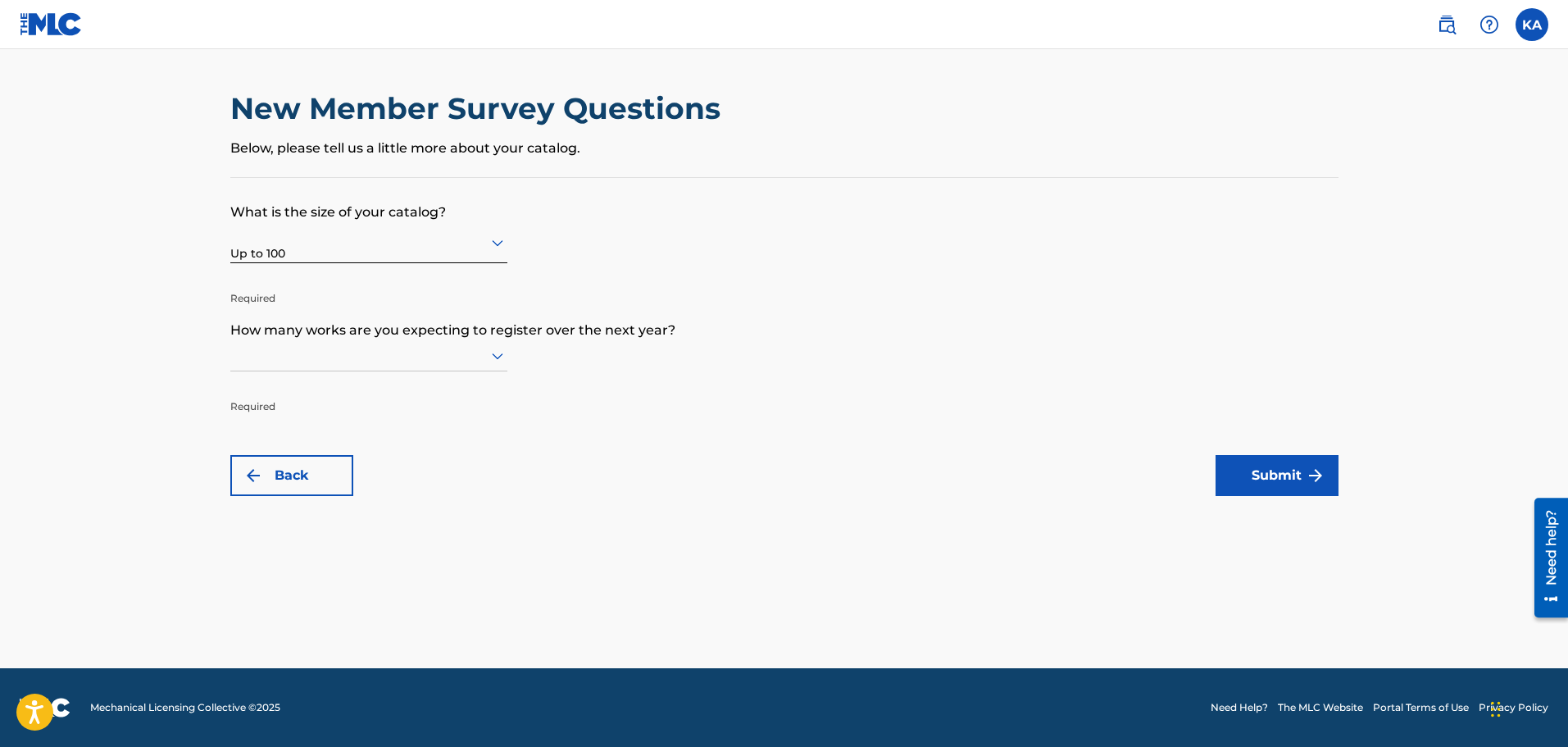
click at [492, 354] on icon at bounding box center [497, 356] width 12 height 6
click at [325, 382] on div "Up to 100" at bounding box center [369, 389] width 275 height 37
click at [1276, 469] on button "Submit" at bounding box center [1277, 475] width 123 height 41
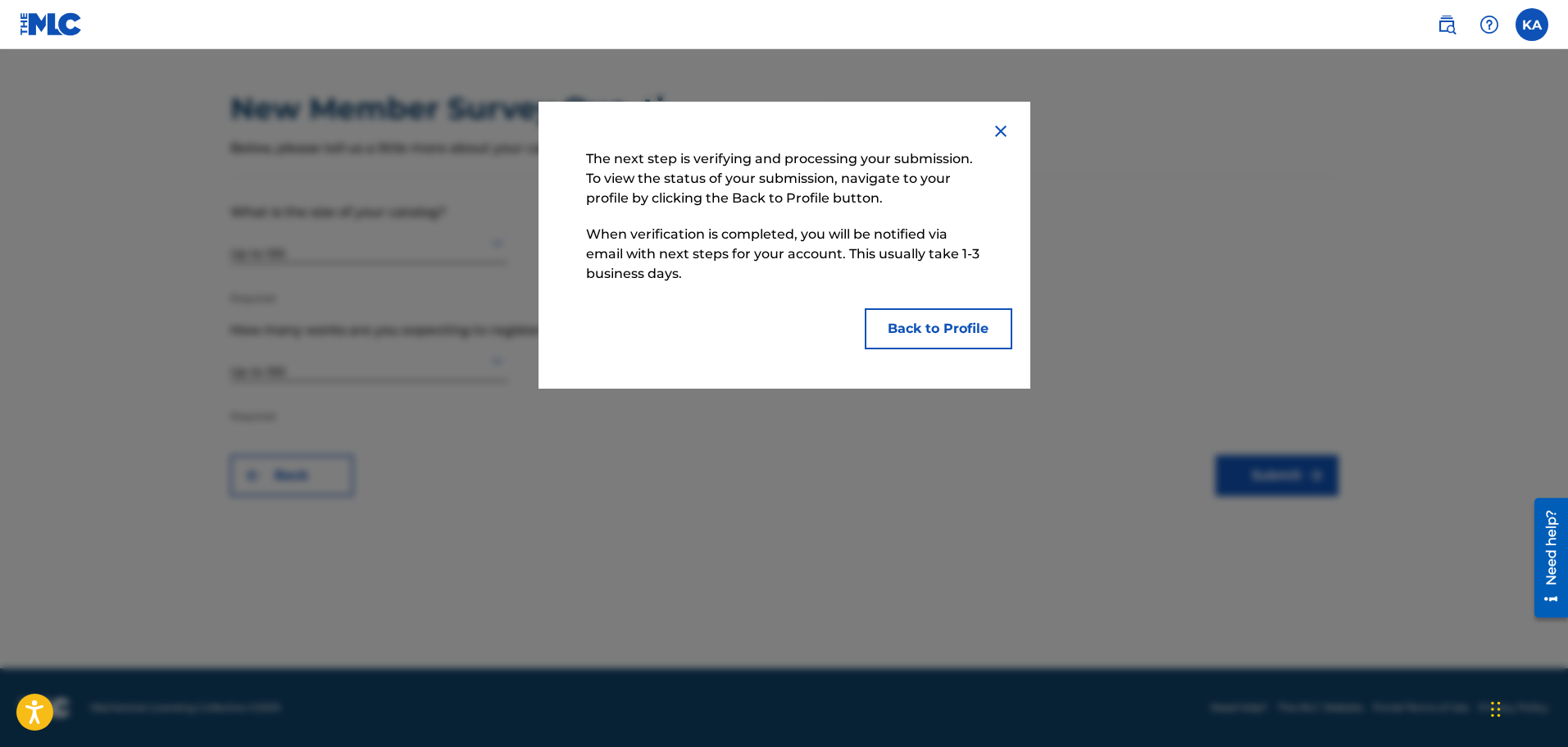
click at [946, 325] on button "Back to Profile" at bounding box center [938, 329] width 148 height 41
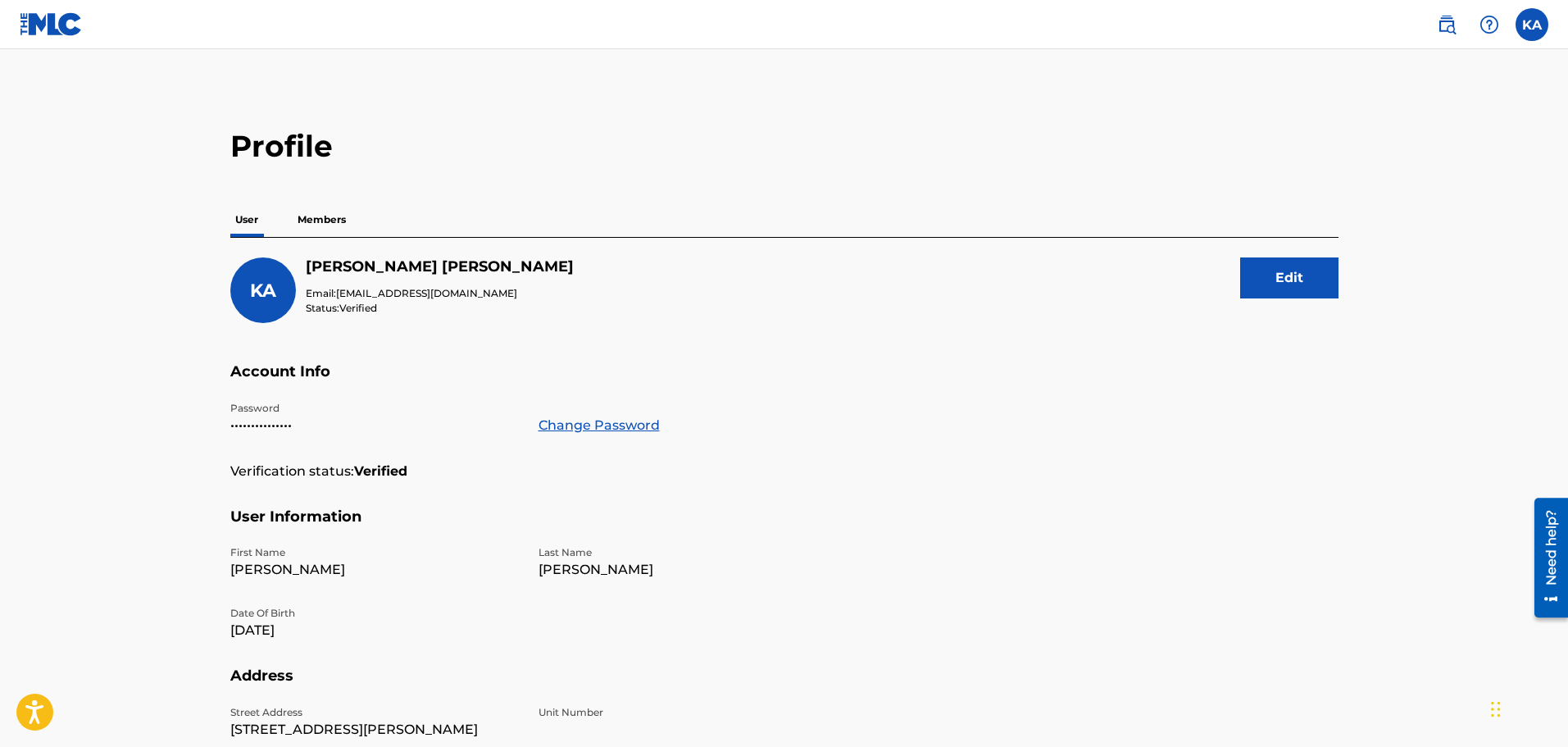
click at [324, 222] on p "Members" at bounding box center [321, 219] width 58 height 35
